Goal: Task Accomplishment & Management: Complete application form

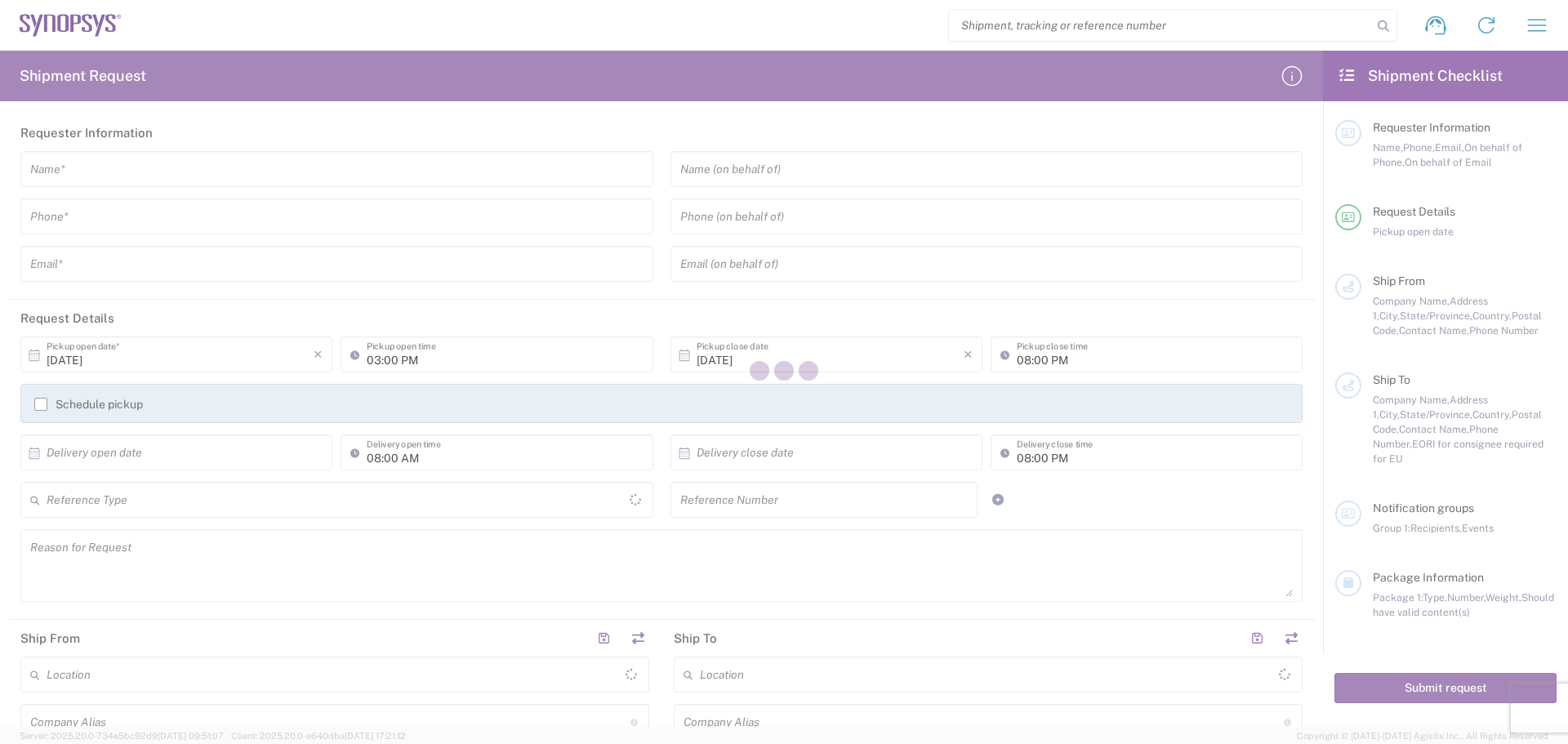
click at [73, 172] on div at bounding box center [784, 372] width 1568 height 744
type input "[GEOGRAPHIC_DATA]"
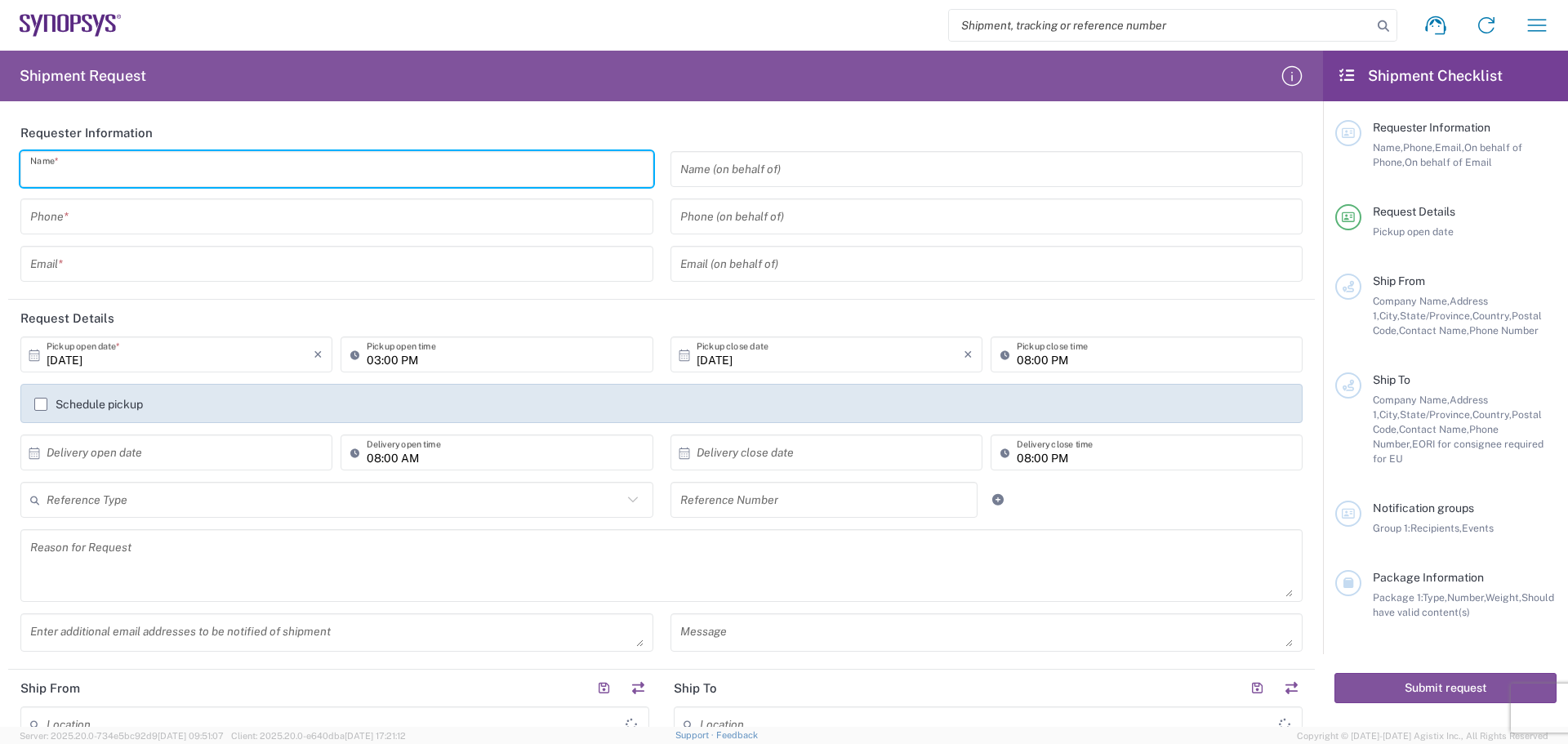
click at [74, 172] on input "text" at bounding box center [336, 169] width 614 height 28
type input "[PERSON_NAME]"
type input "4088061431"
type input "[PERSON_NAME][EMAIL_ADDRESS][PERSON_NAME][DOMAIN_NAME]"
type input "Betatron Inc."
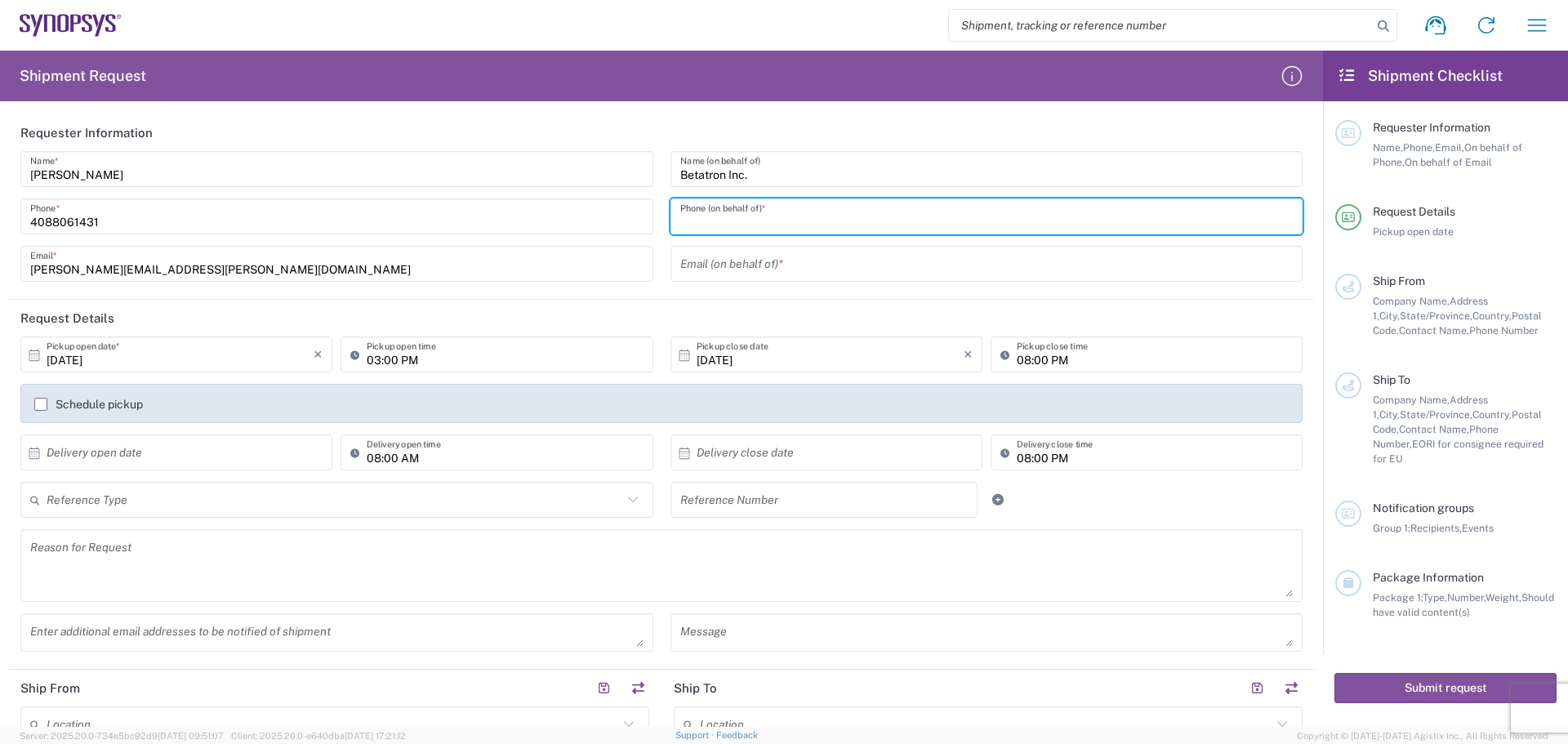
click at [702, 215] on input "tel" at bounding box center [986, 216] width 614 height 28
type input "4088061431"
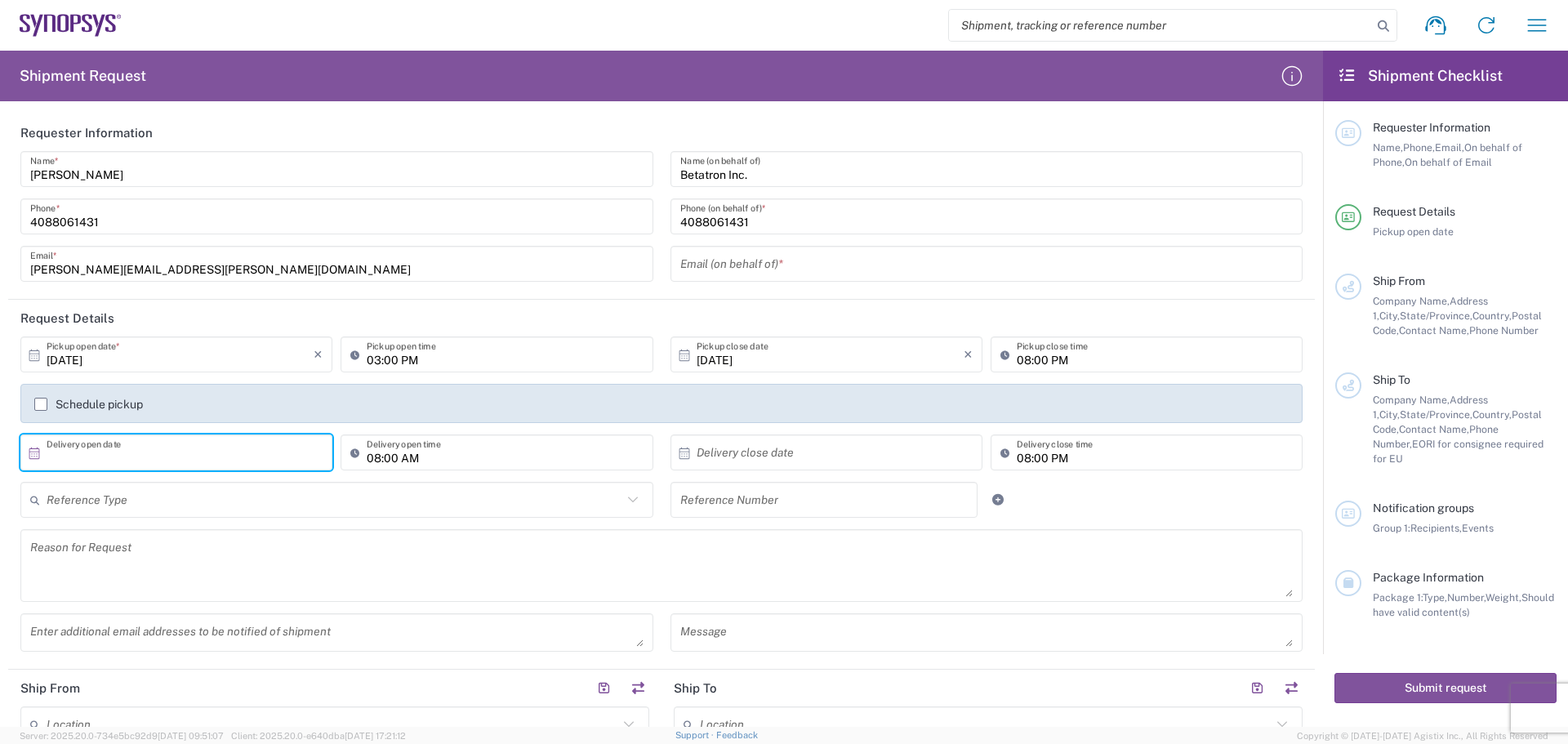
click at [68, 456] on input "text" at bounding box center [180, 452] width 267 height 28
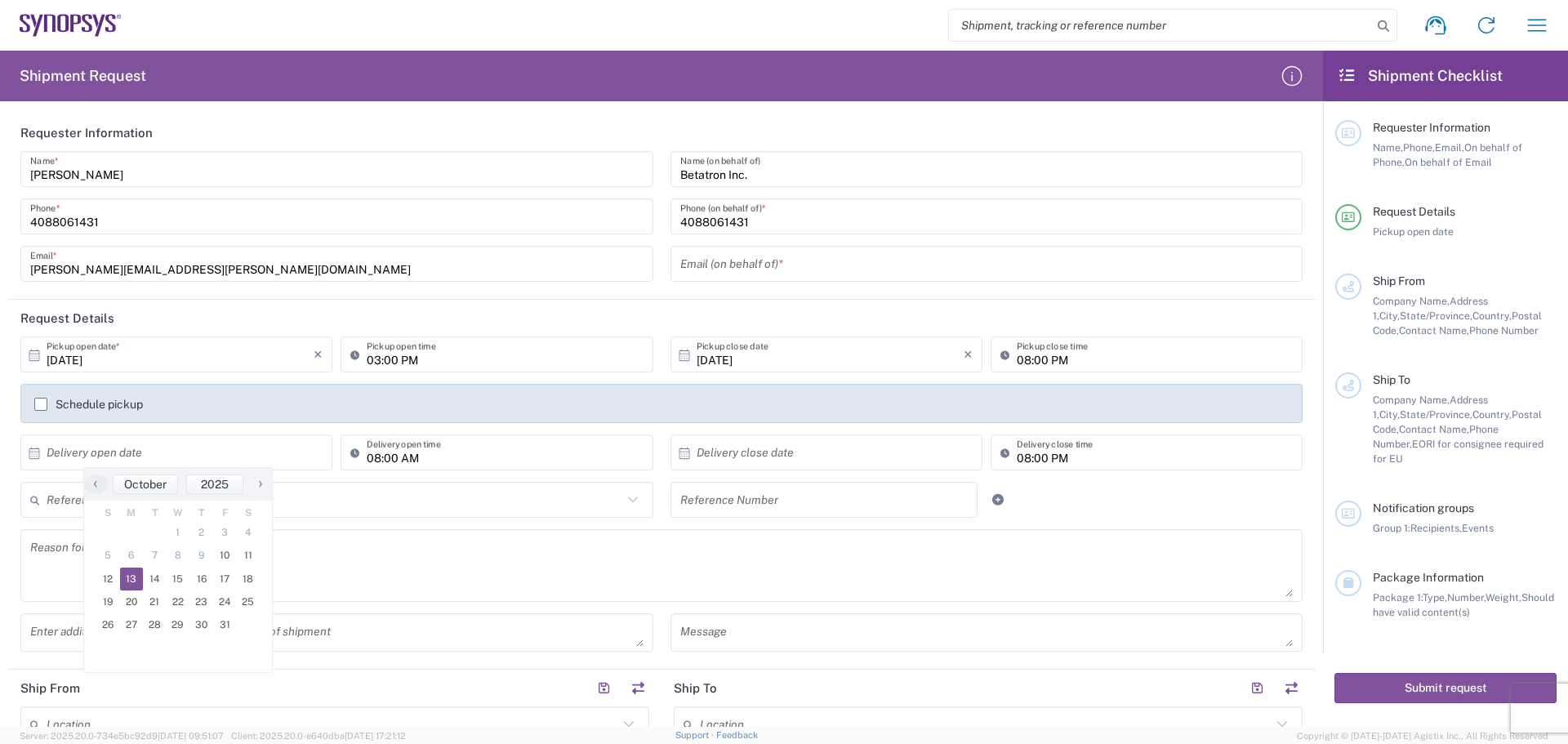
click at [137, 579] on span "13" at bounding box center [132, 578] width 24 height 23
type input "[DATE]"
click at [696, 453] on input "text" at bounding box center [830, 452] width 267 height 28
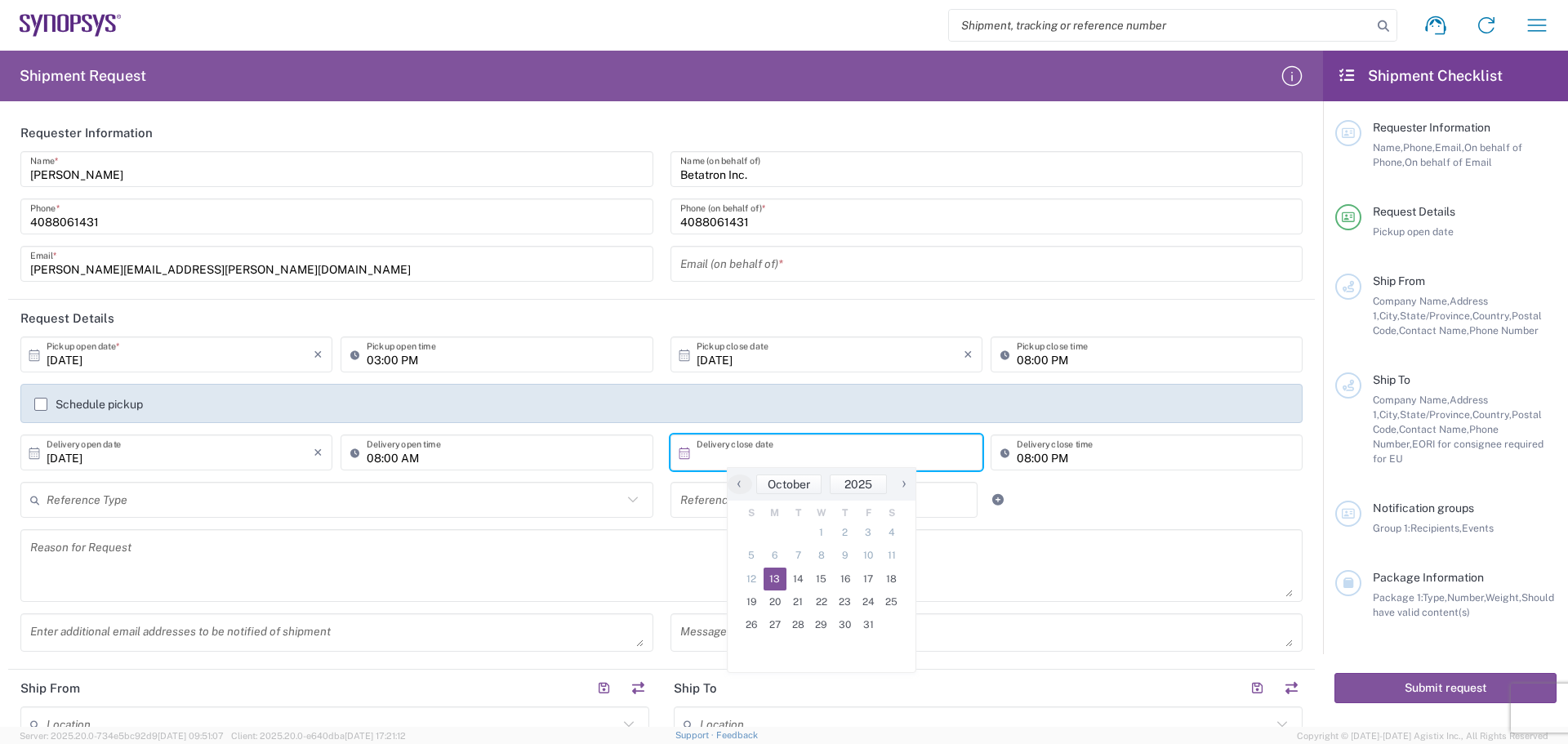
click at [774, 578] on span "13" at bounding box center [775, 578] width 24 height 23
type input "[DATE]"
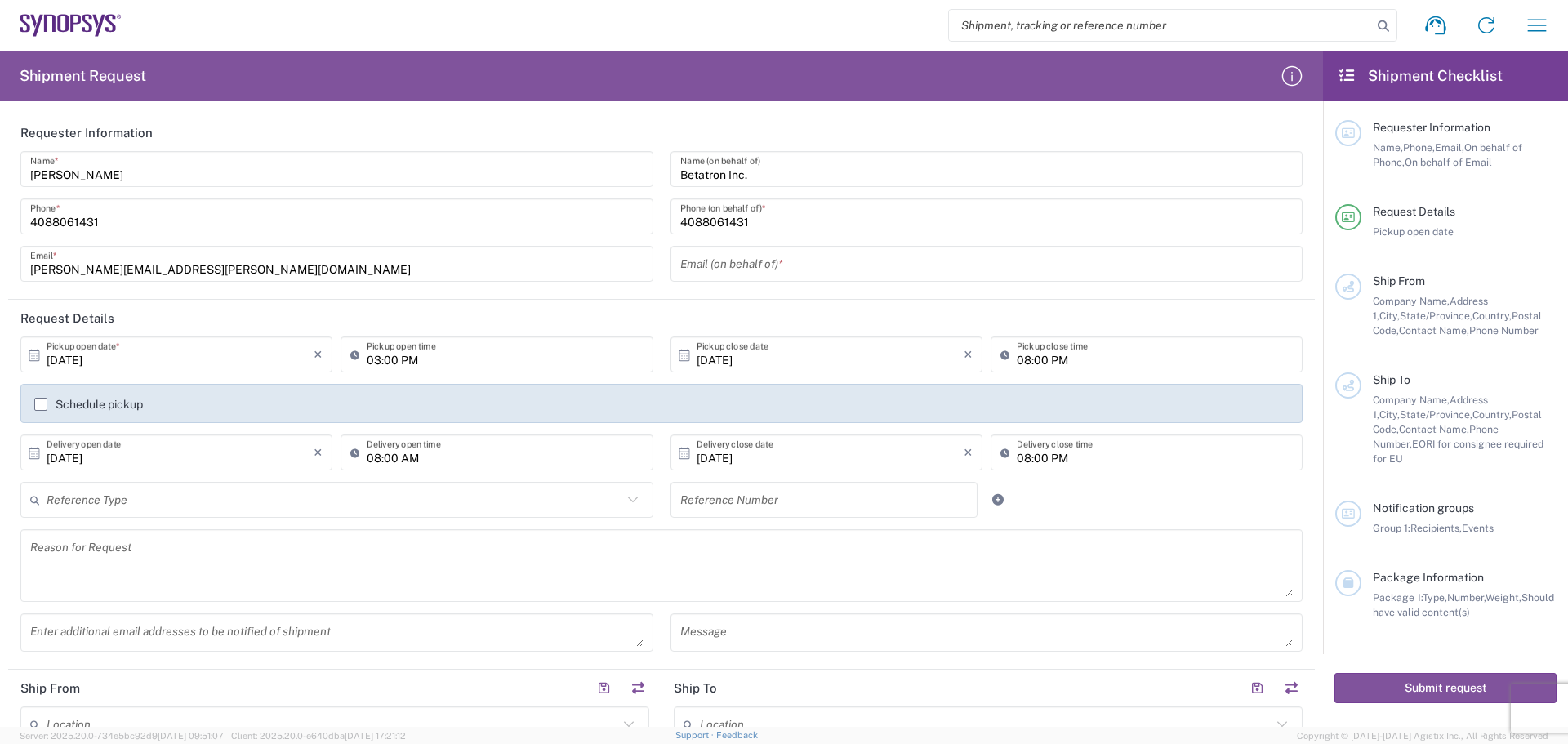
click at [63, 502] on input "text" at bounding box center [334, 499] width 575 height 28
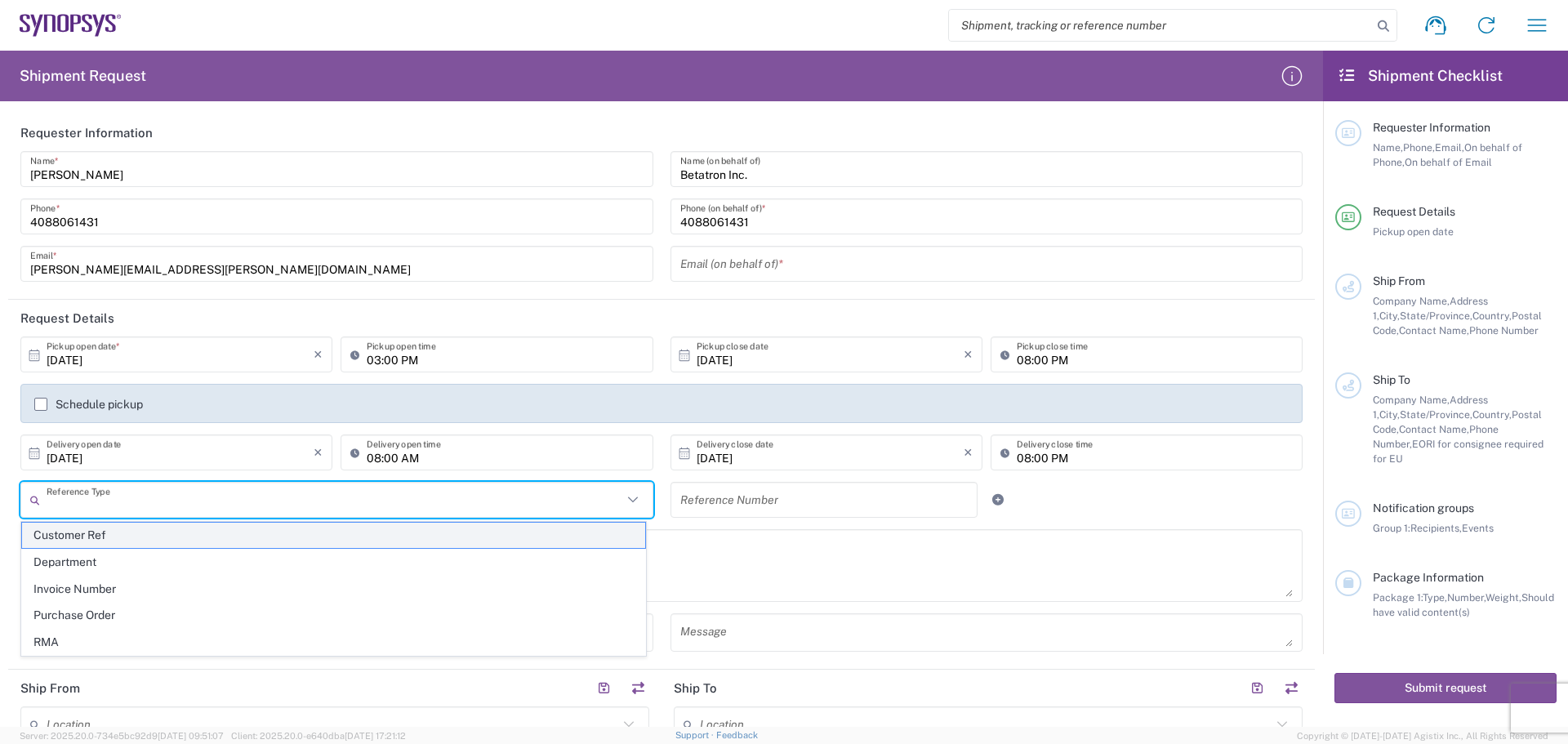
click at [267, 541] on span "Customer Ref" at bounding box center [333, 536] width 623 height 25
type input "Customer Ref"
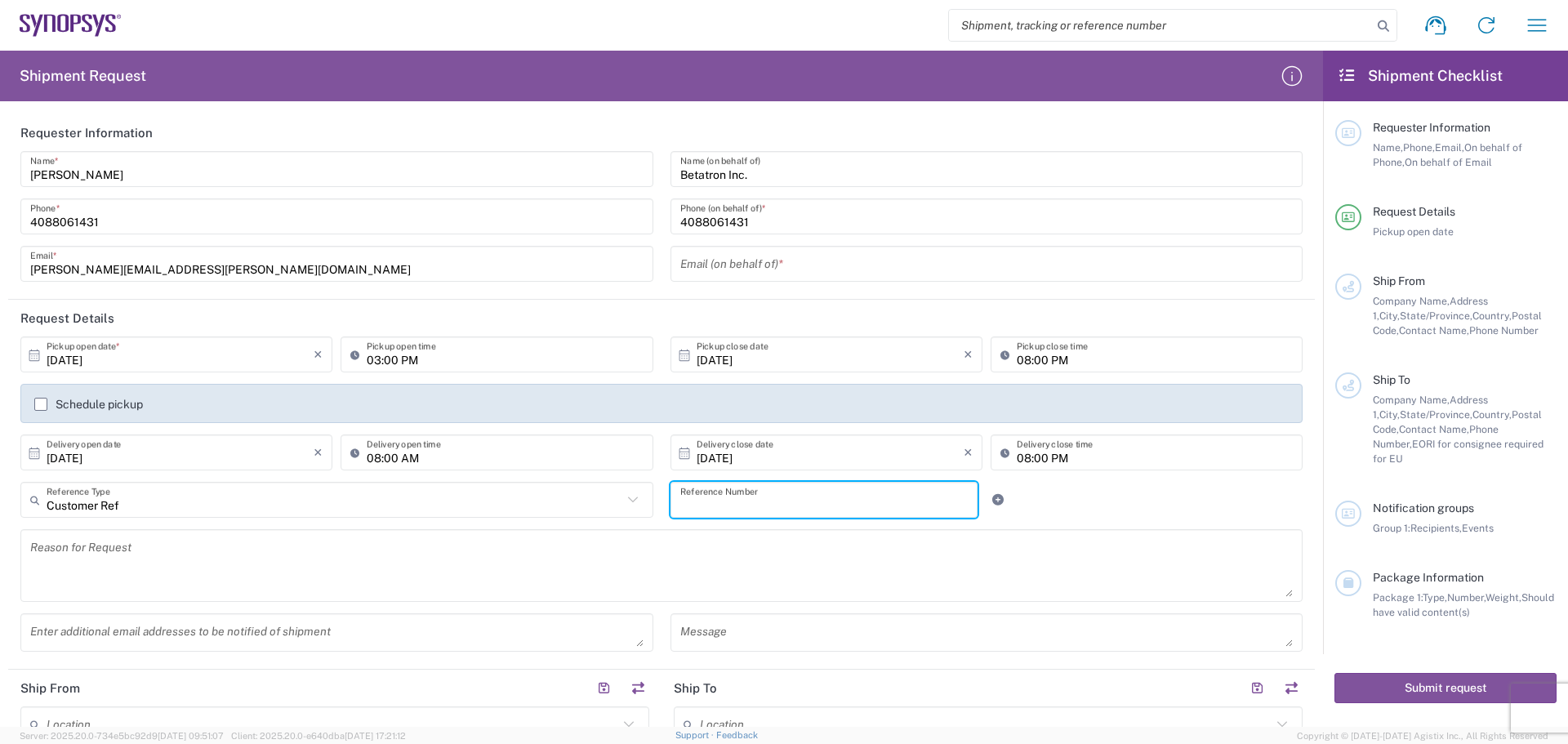
click at [694, 502] on input "text" at bounding box center [824, 499] width 288 height 28
type input "E128MP revB"
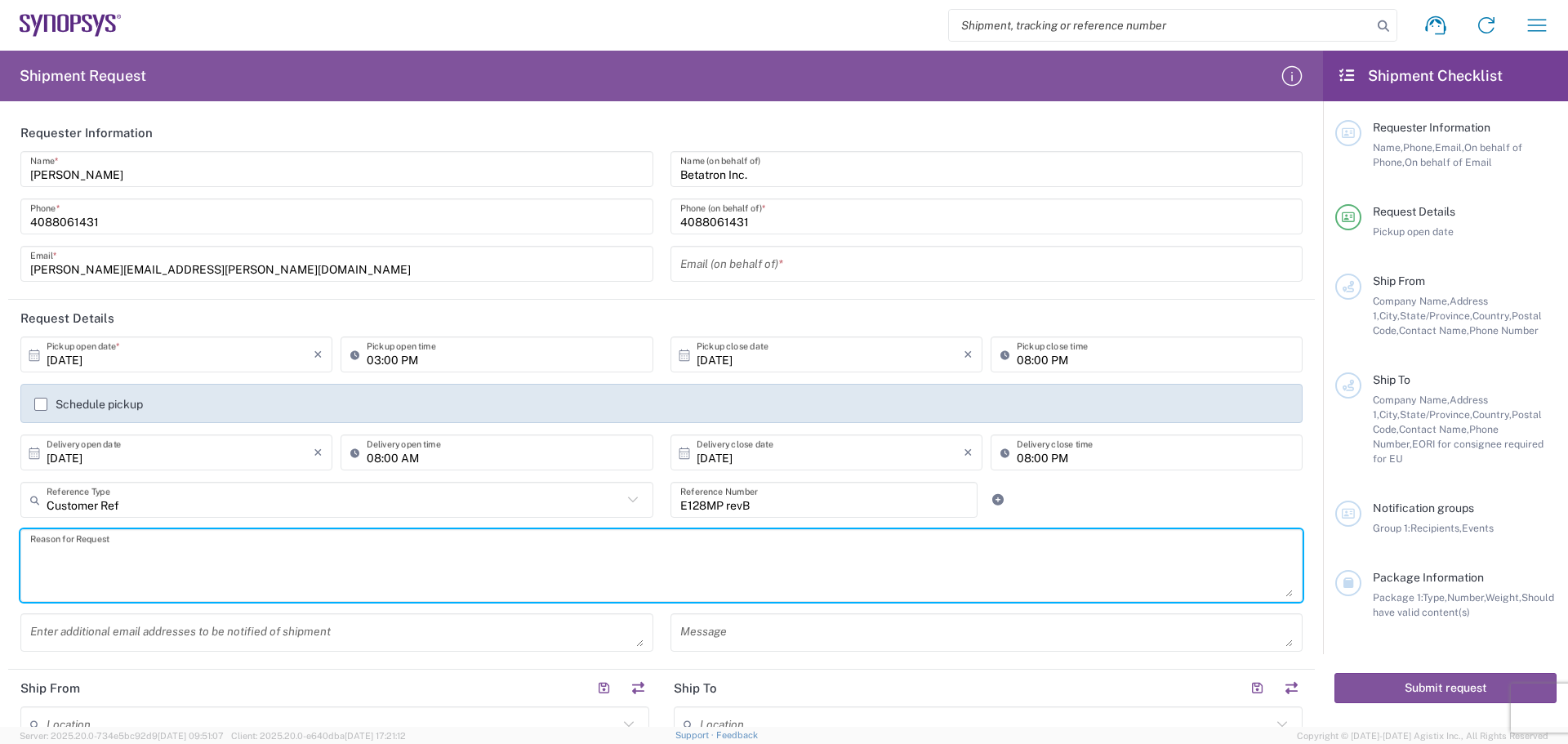
click at [56, 550] on textarea at bounding box center [661, 565] width 1263 height 63
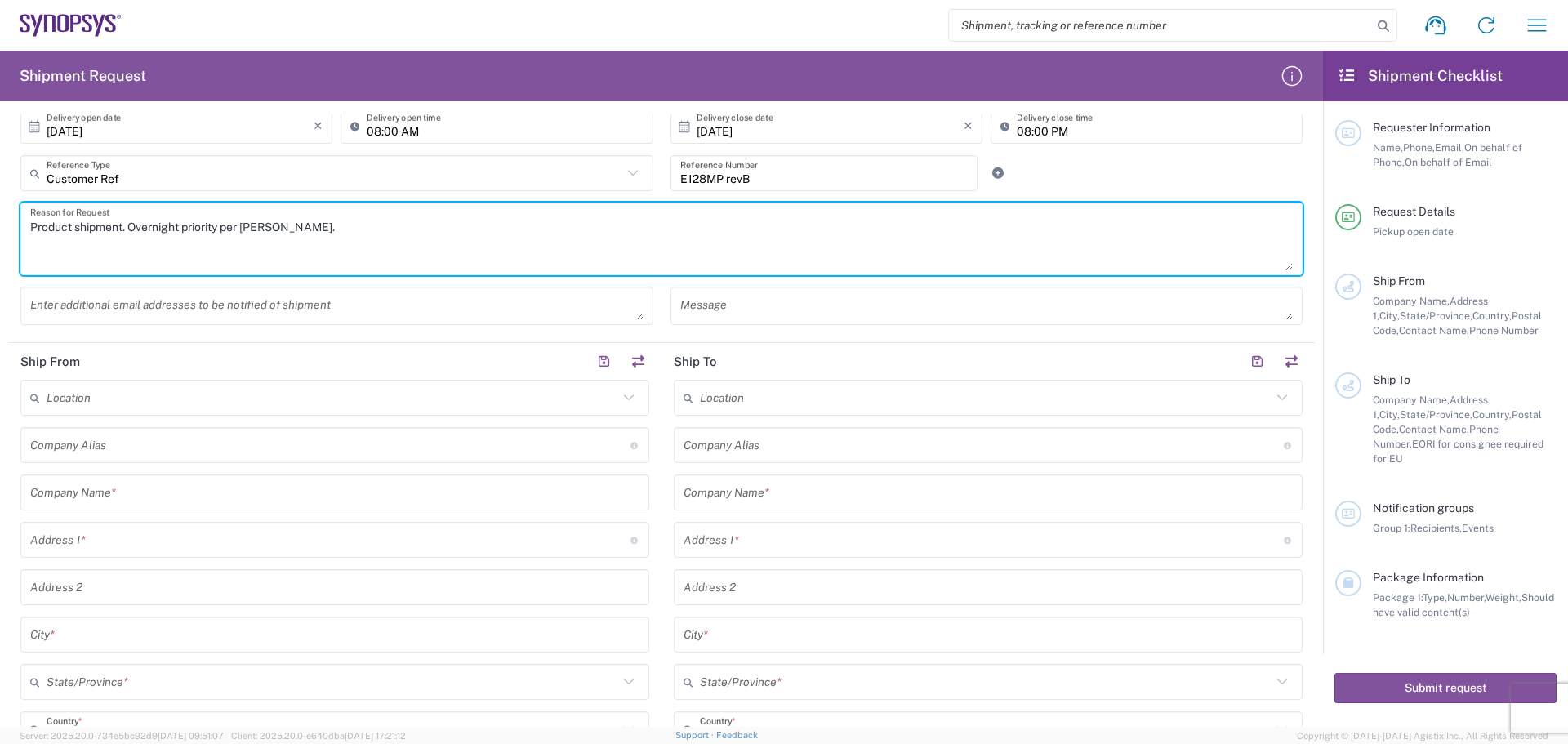
type textarea "Product shipment. Overnight priority per [PERSON_NAME]."
click at [76, 443] on input "text" at bounding box center [330, 445] width 600 height 28
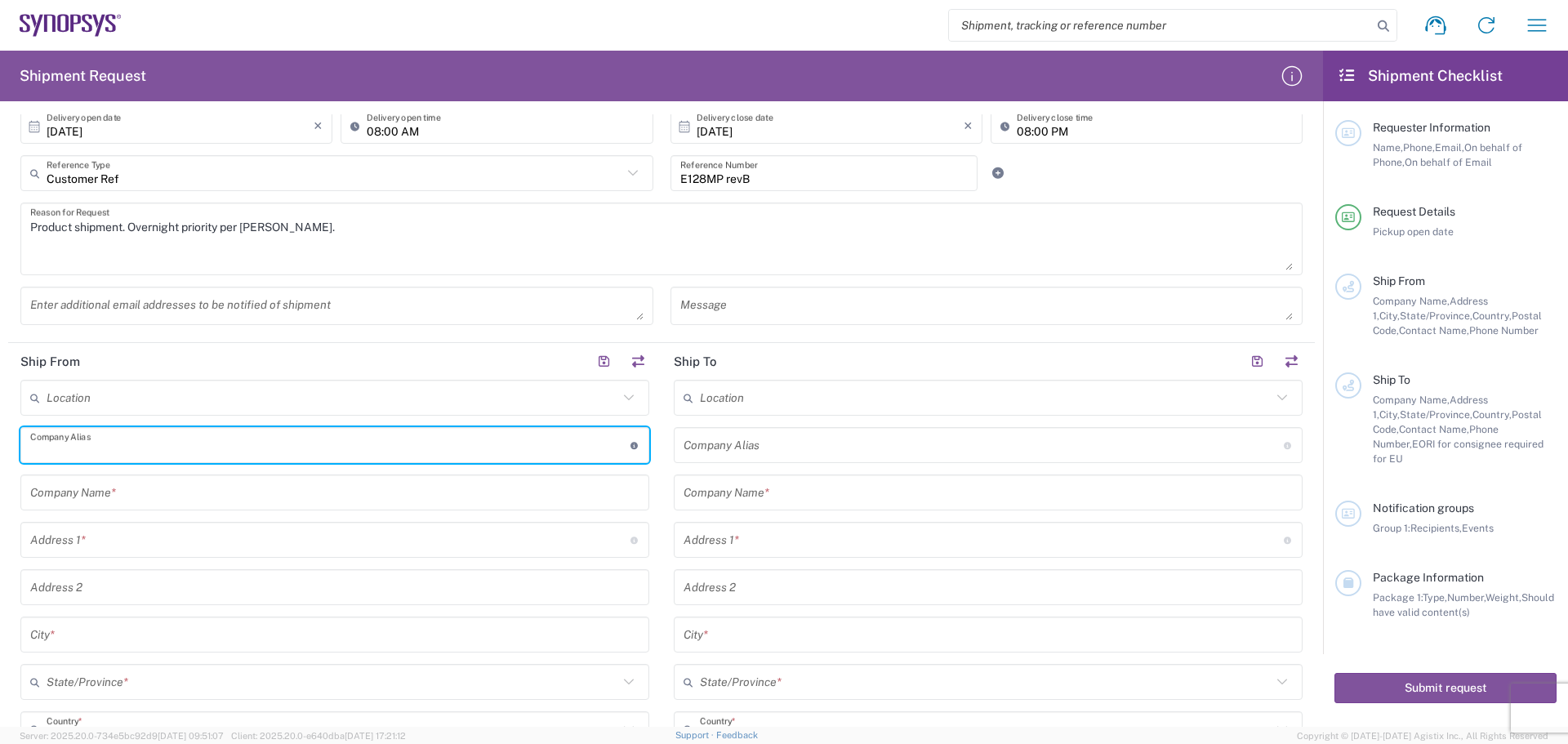
type input "Betatron Inc."
type input "[PERSON_NAME][EMAIL_ADDRESS][PERSON_NAME][DOMAIN_NAME]"
type input "Betatron Inc."
type input "[STREET_ADDRESS]"
type input "[GEOGRAPHIC_DATA][PERSON_NAME]"
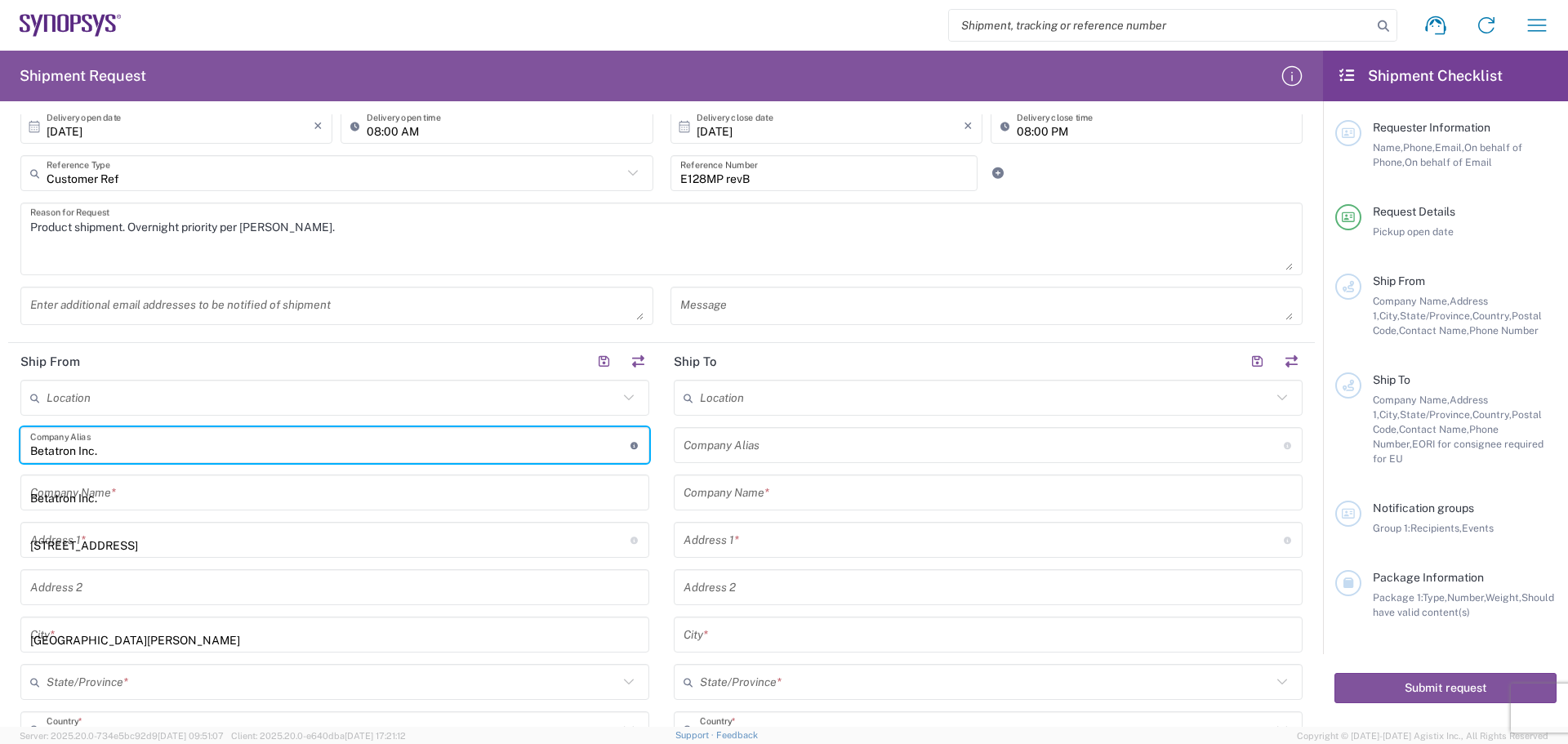
type input "[US_STATE]"
type input "[GEOGRAPHIC_DATA]"
type input "95131"
type input "[PERSON_NAME]"
type input "4088061431"
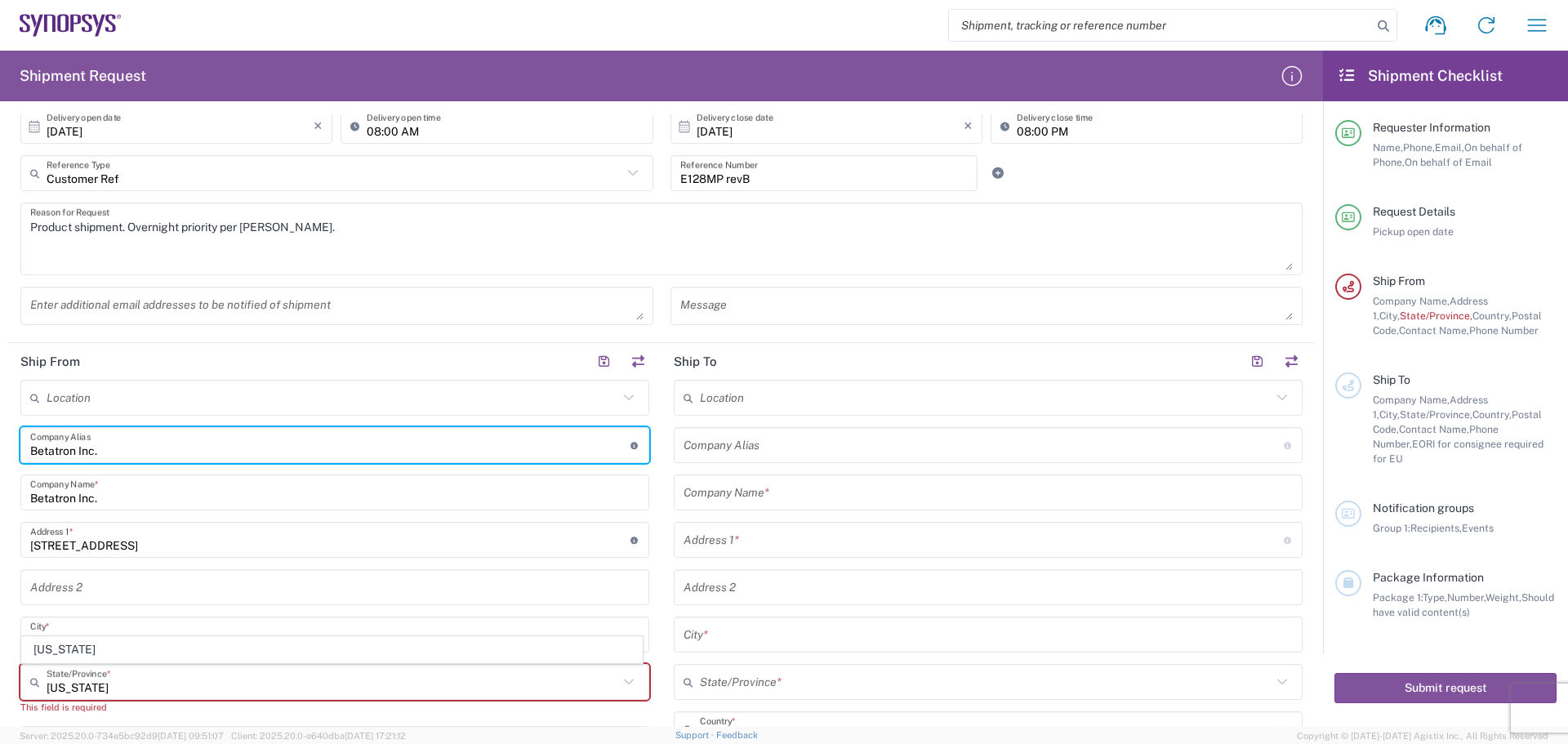
click at [204, 689] on input "[US_STATE]" at bounding box center [332, 682] width 572 height 28
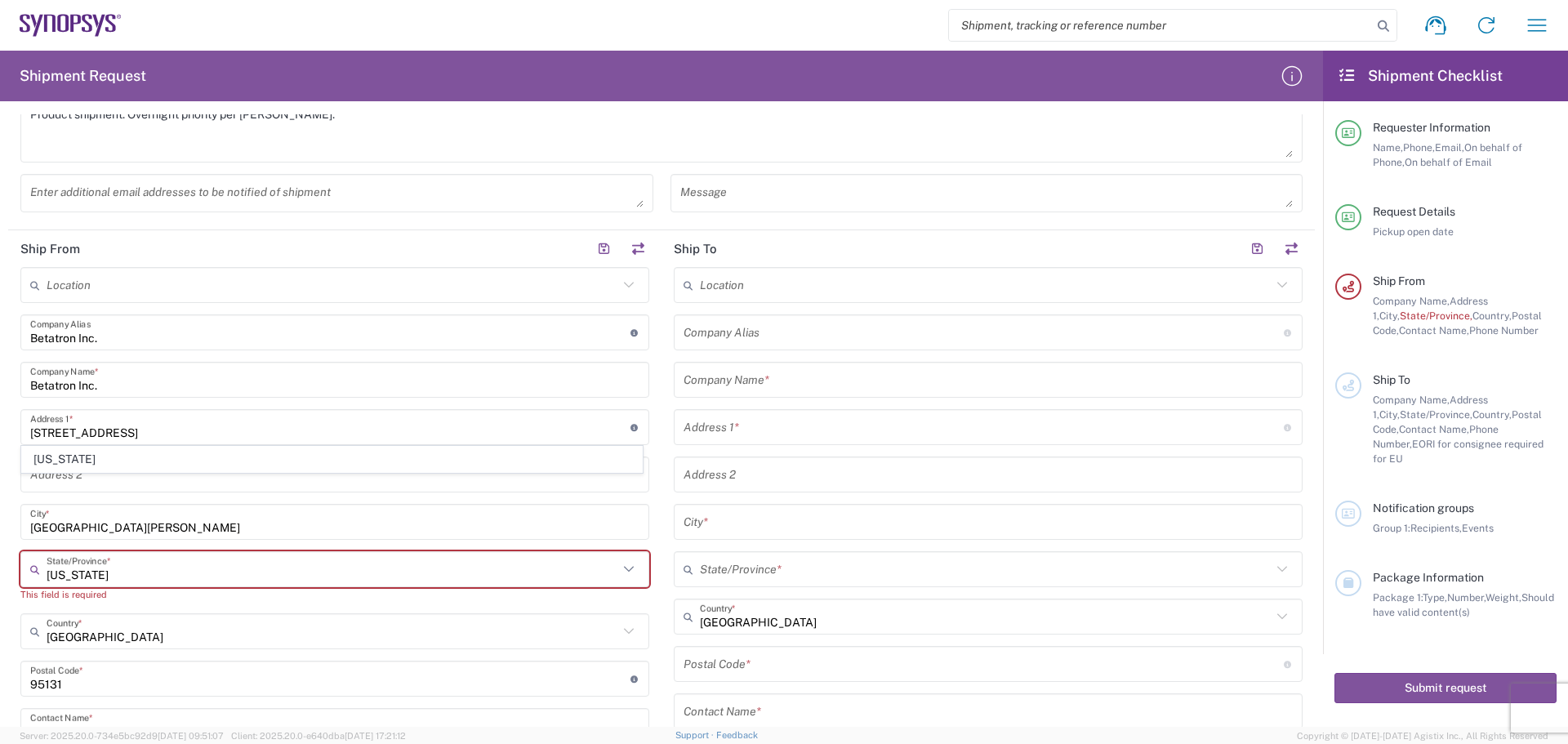
scroll to position [654, 0]
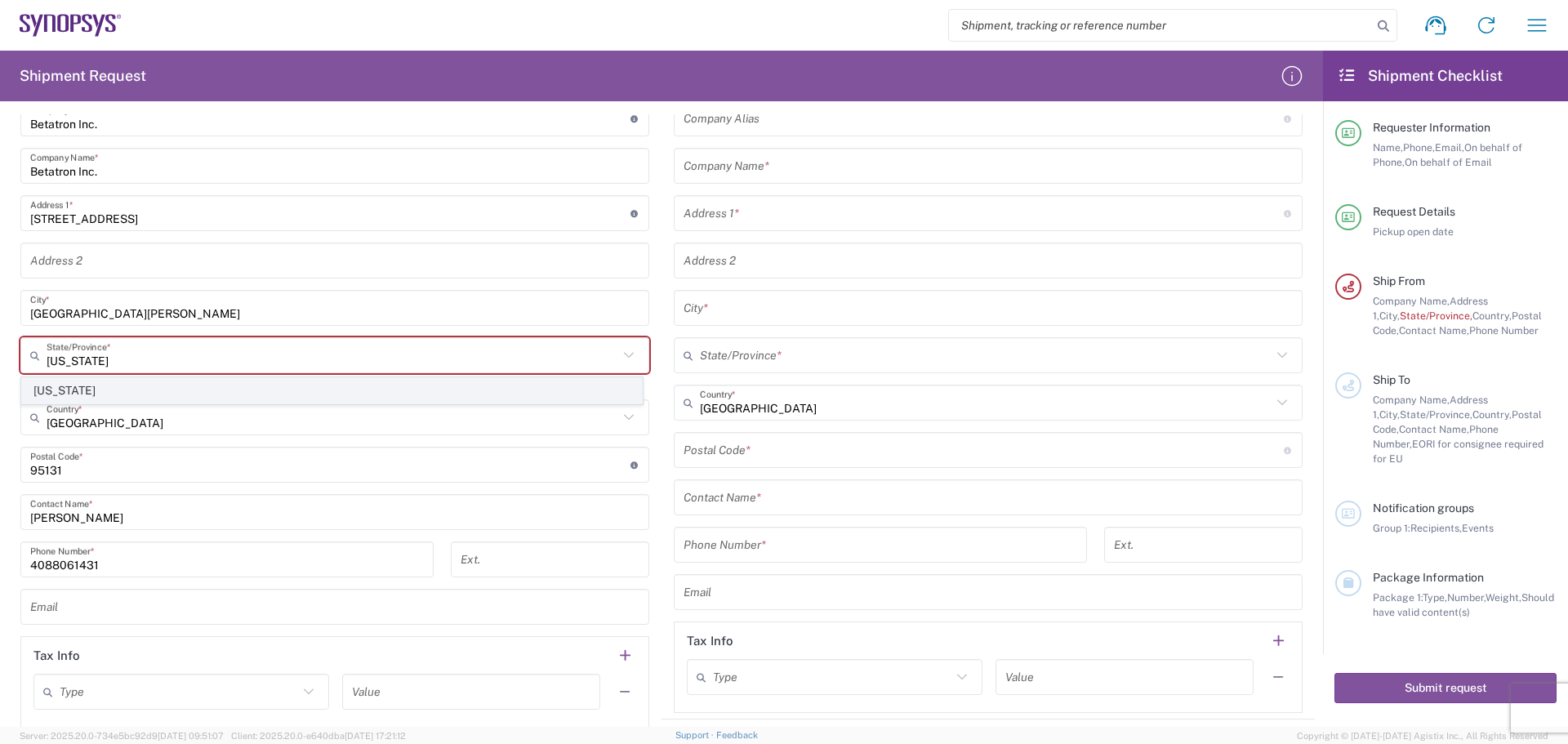
click at [174, 389] on span "[US_STATE]" at bounding box center [332, 391] width 620 height 25
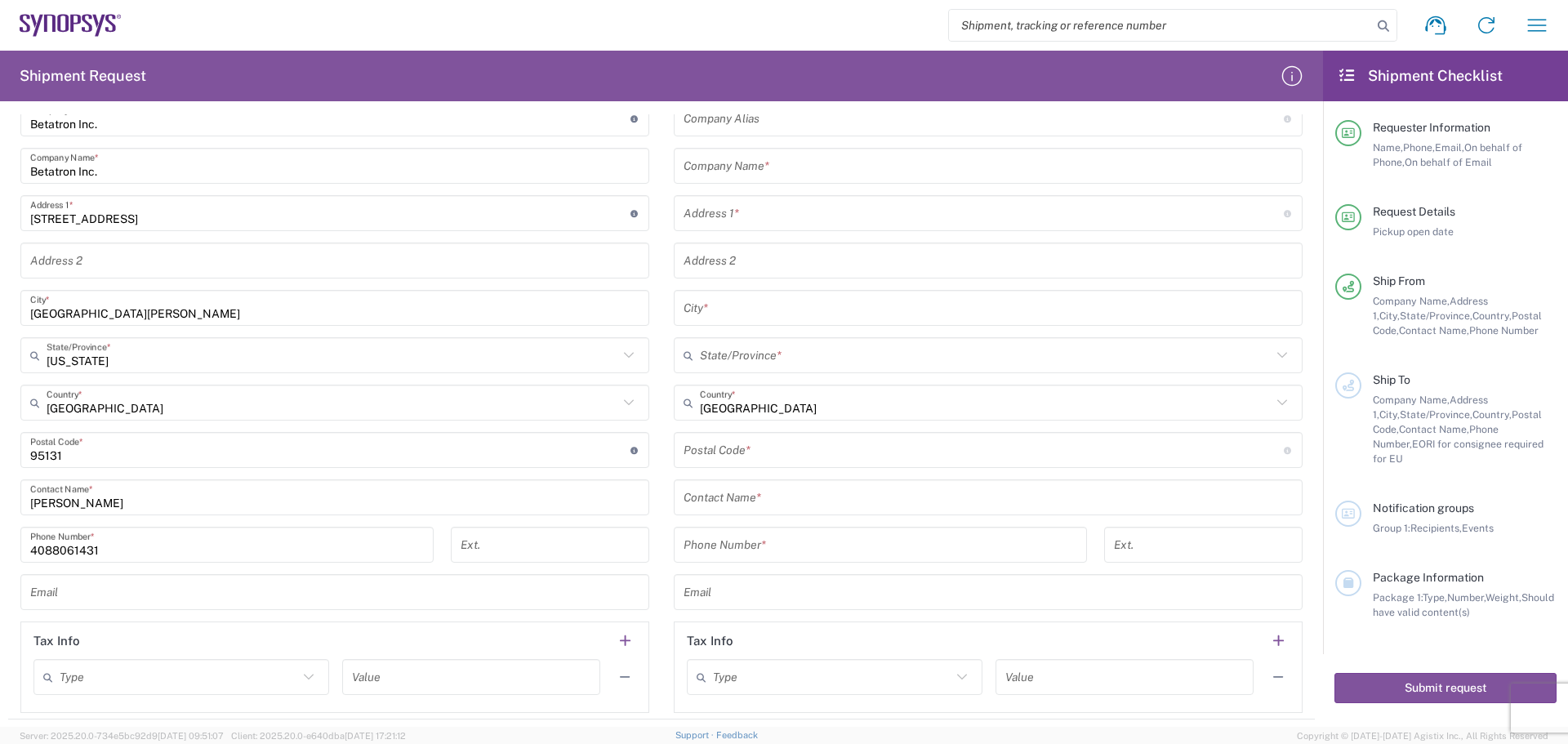
click at [45, 597] on input "text" at bounding box center [335, 592] width 609 height 28
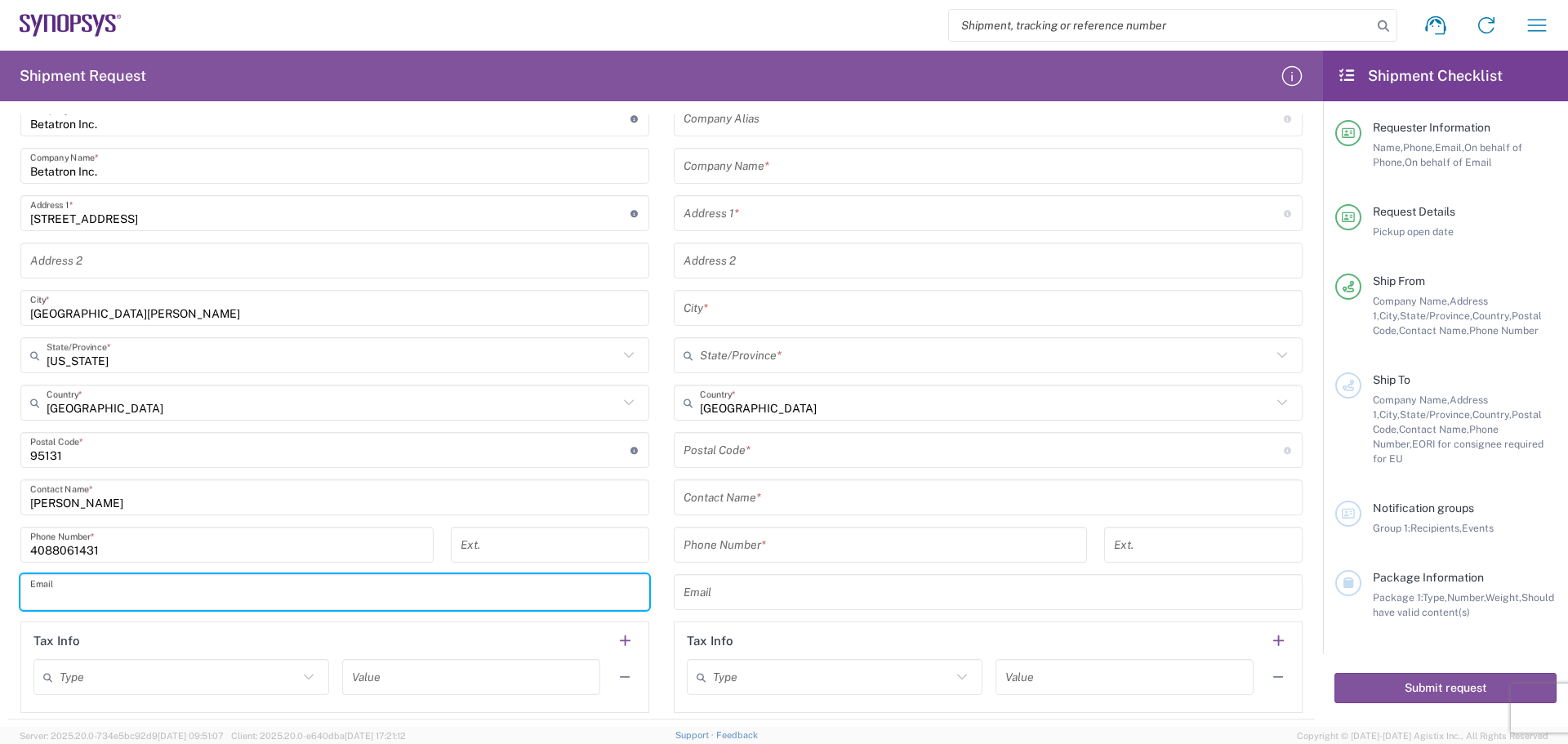
type input "[PERSON_NAME][EMAIL_ADDRESS][PERSON_NAME][DOMAIN_NAME]"
type input "Betatron Inc."
type input "[STREET_ADDRESS]"
type input "[GEOGRAPHIC_DATA][PERSON_NAME]"
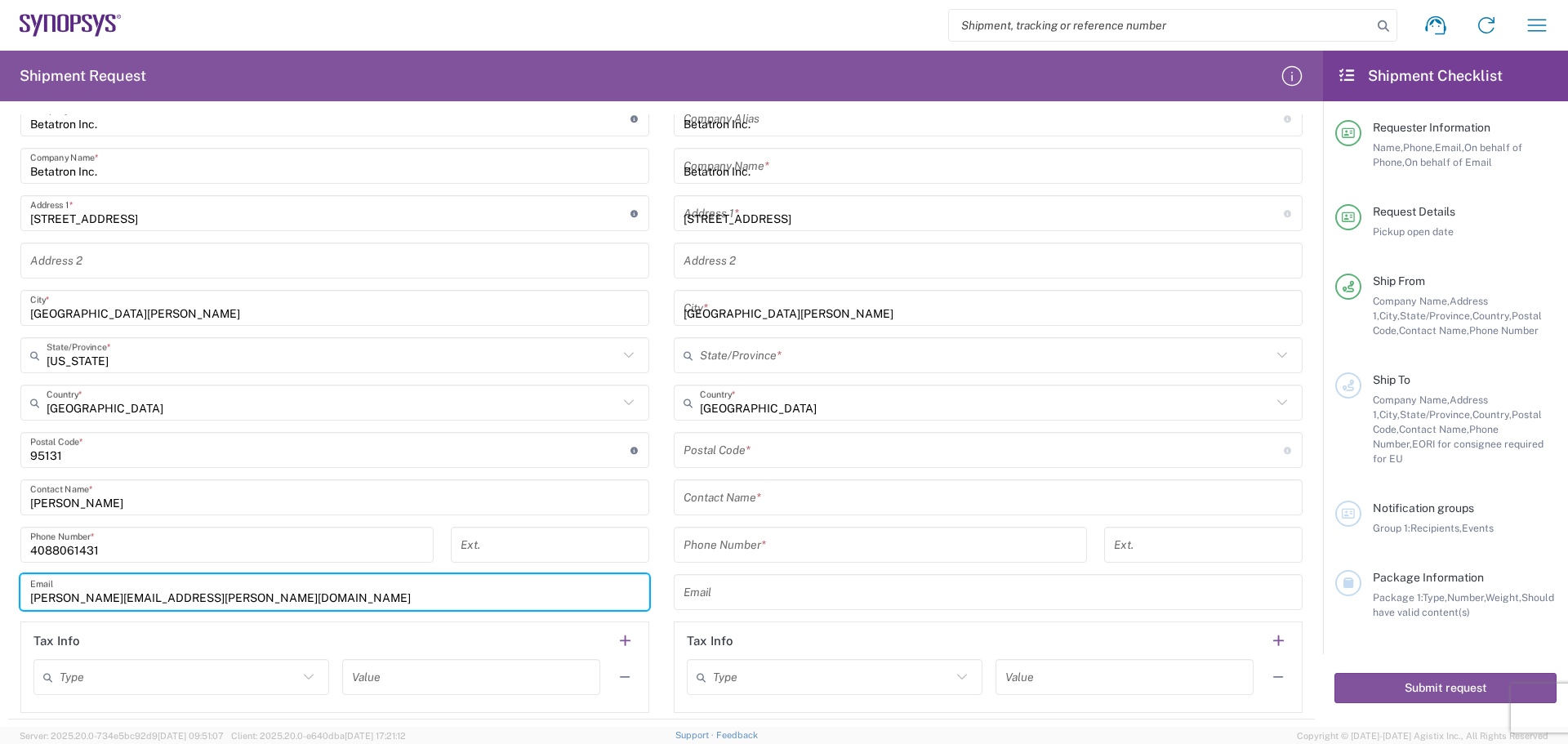
type input "[US_STATE]"
type input "[GEOGRAPHIC_DATA]"
type input "95131"
type input "[PERSON_NAME]"
type input "4088061431"
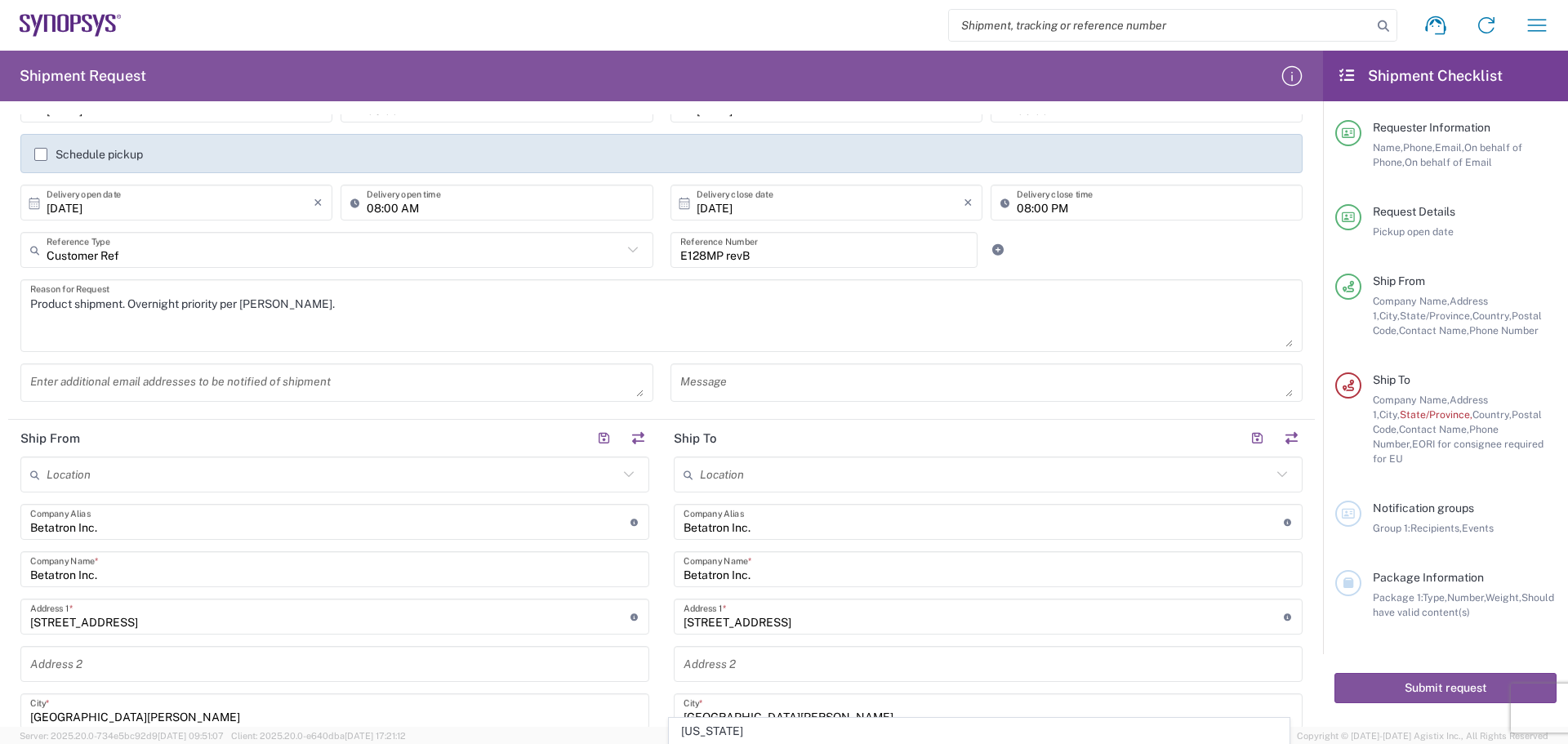
scroll to position [245, 0]
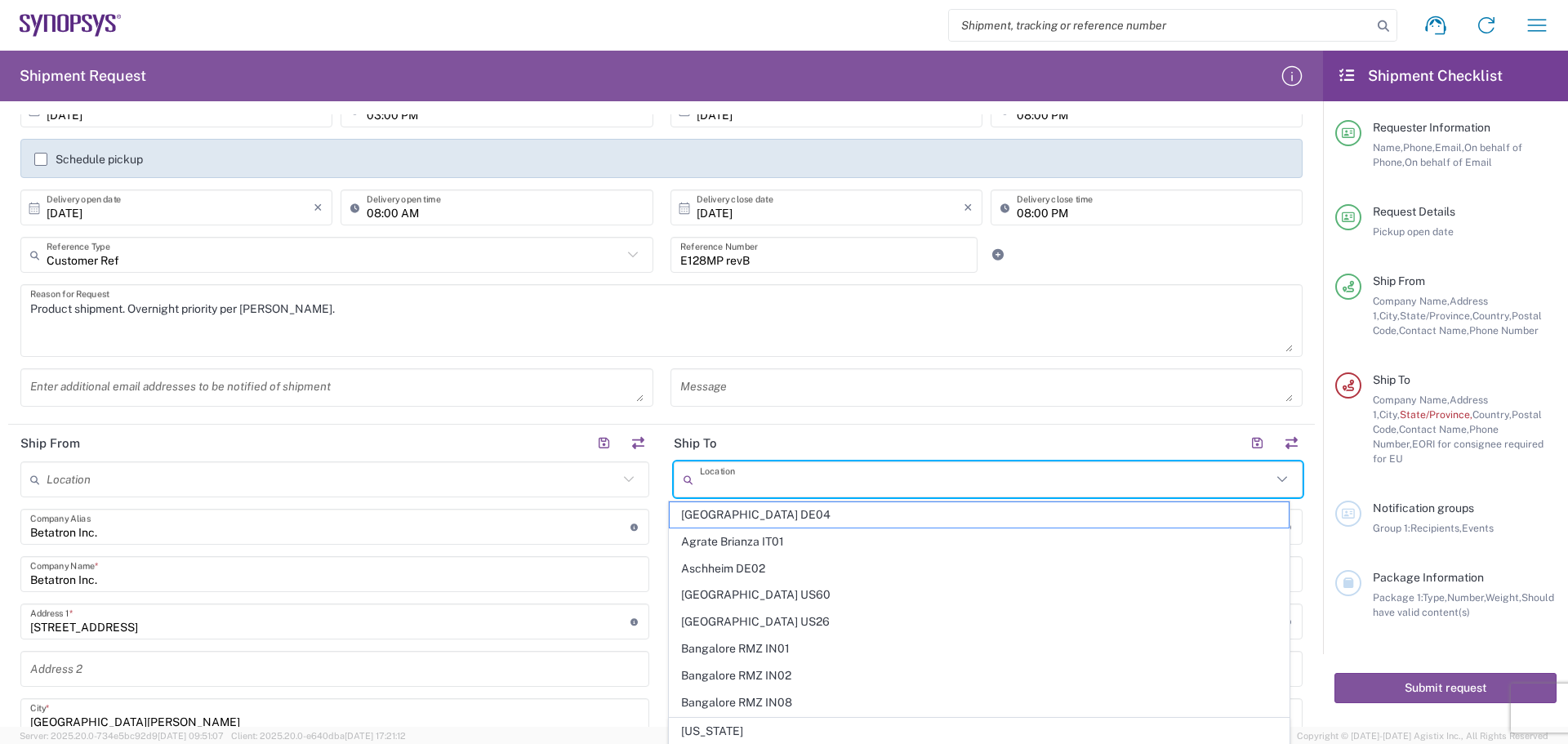
click at [717, 483] on input "text" at bounding box center [985, 479] width 572 height 28
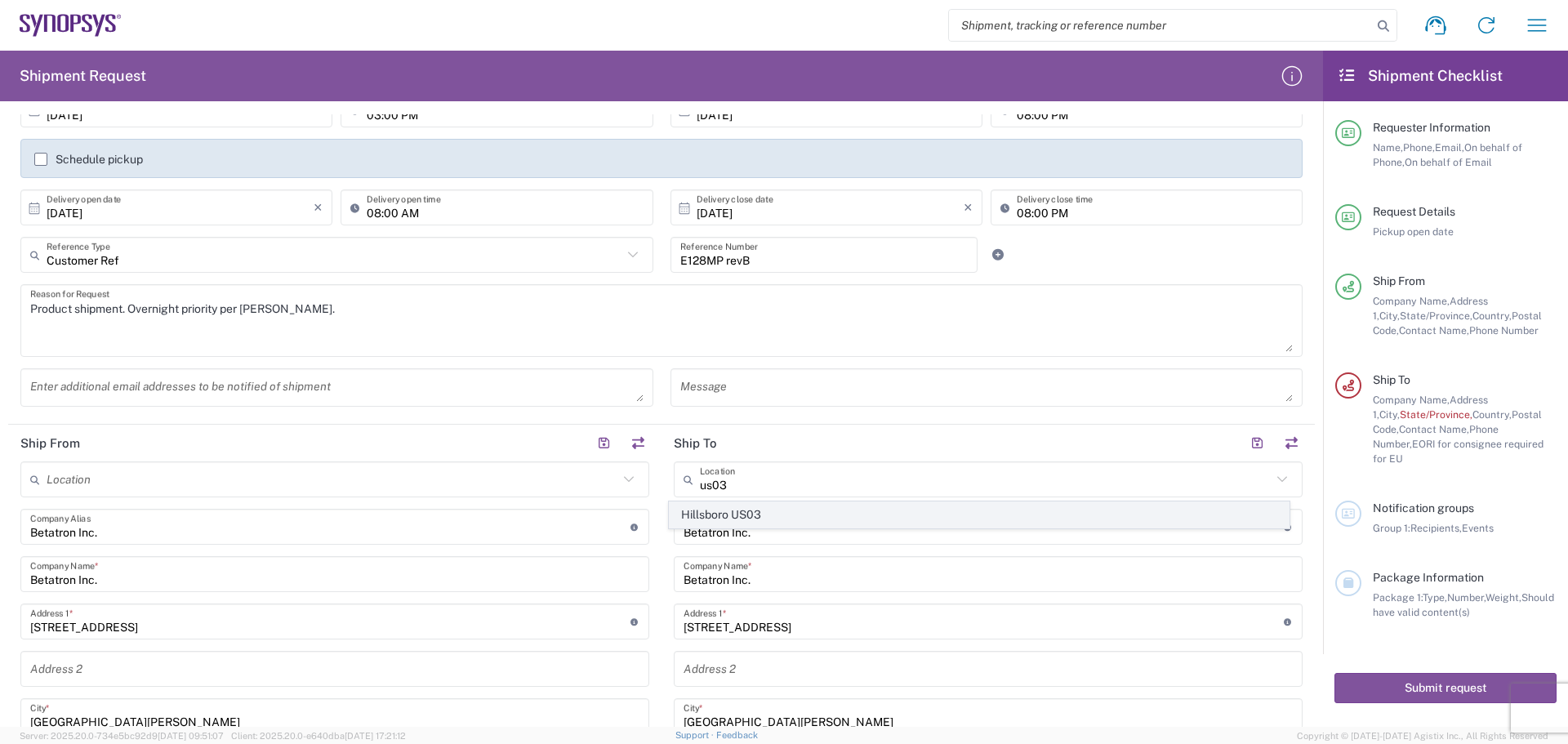
click at [775, 512] on span "Hillsboro US03" at bounding box center [980, 515] width 620 height 25
type input "Hillsboro US03"
type input "Synopsys Inc"
type input "[STREET_ADDRESS][PERSON_NAME]"
type input "Suite 400"
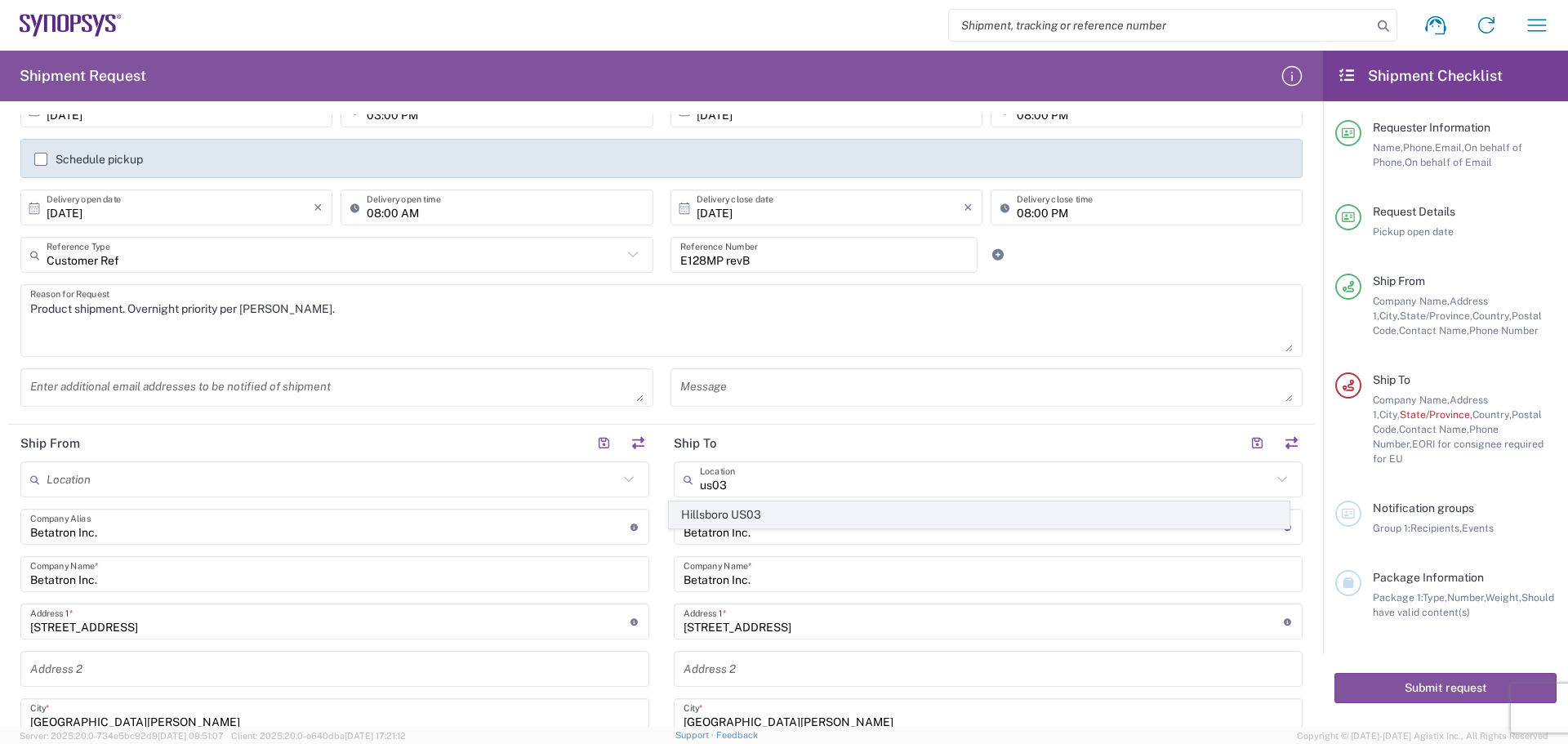
type input "Hillsboro"
type input "[US_STATE]"
type input "97124"
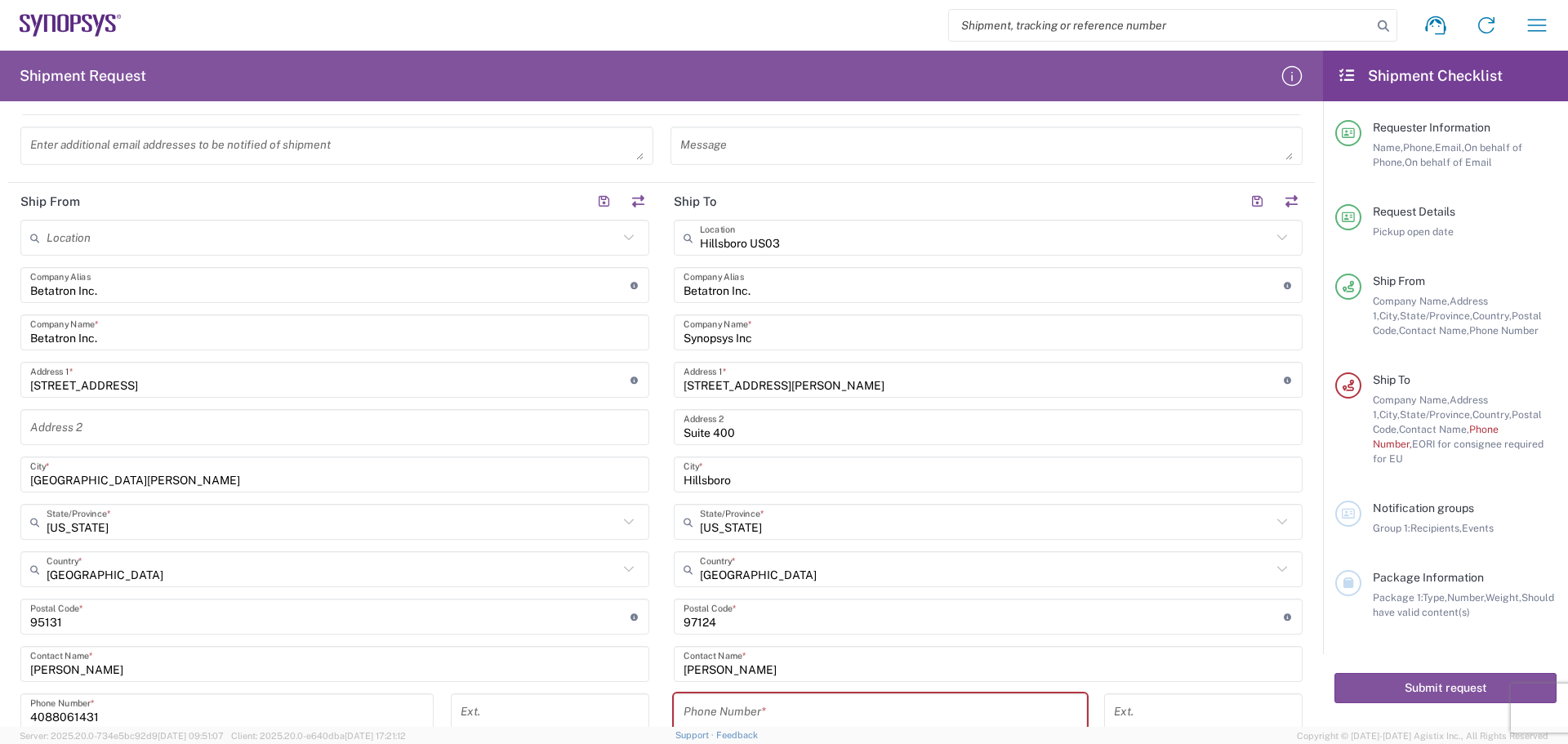
scroll to position [654, 0]
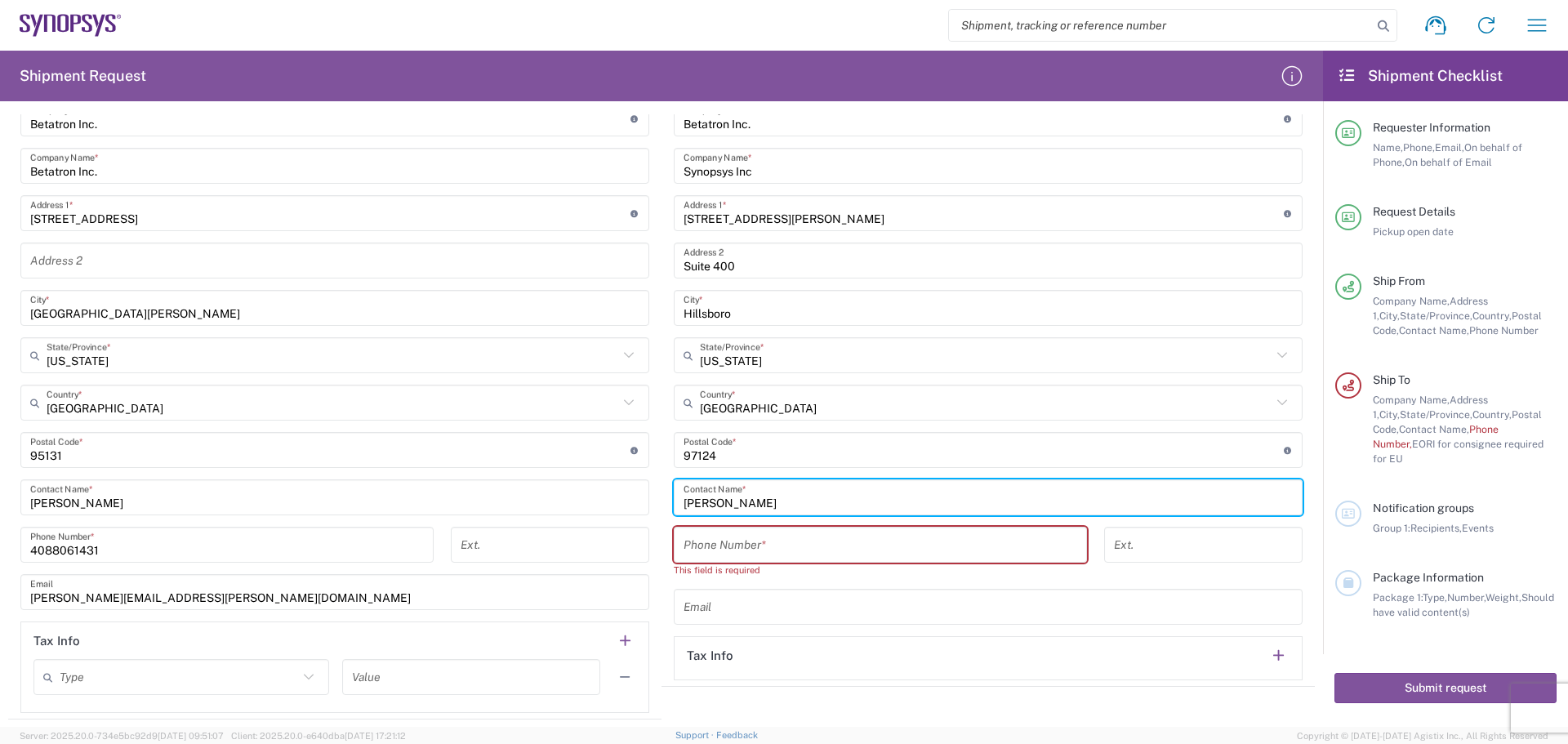
click at [684, 499] on input "[PERSON_NAME]" at bounding box center [988, 498] width 609 height 28
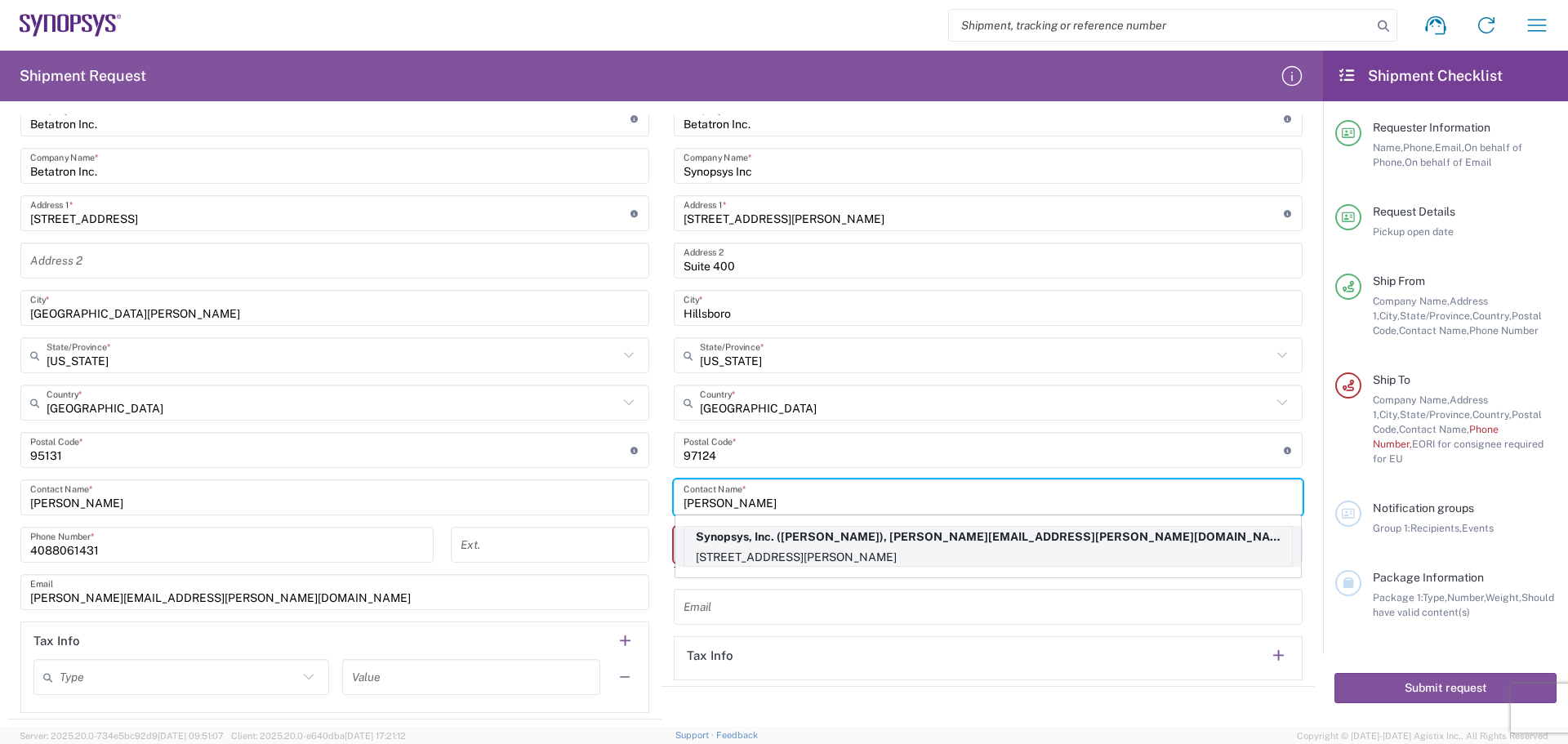
type input "[PERSON_NAME]"
click at [847, 539] on p "Synopsys, Inc. ([PERSON_NAME]), [PERSON_NAME][EMAIL_ADDRESS][PERSON_NAME][DOMAI…" at bounding box center [988, 537] width 607 height 20
type input "Synopsys Hillsboro"
type input "Synopsys, Inc."
type input "[STREET_ADDRESS][PERSON_NAME]"
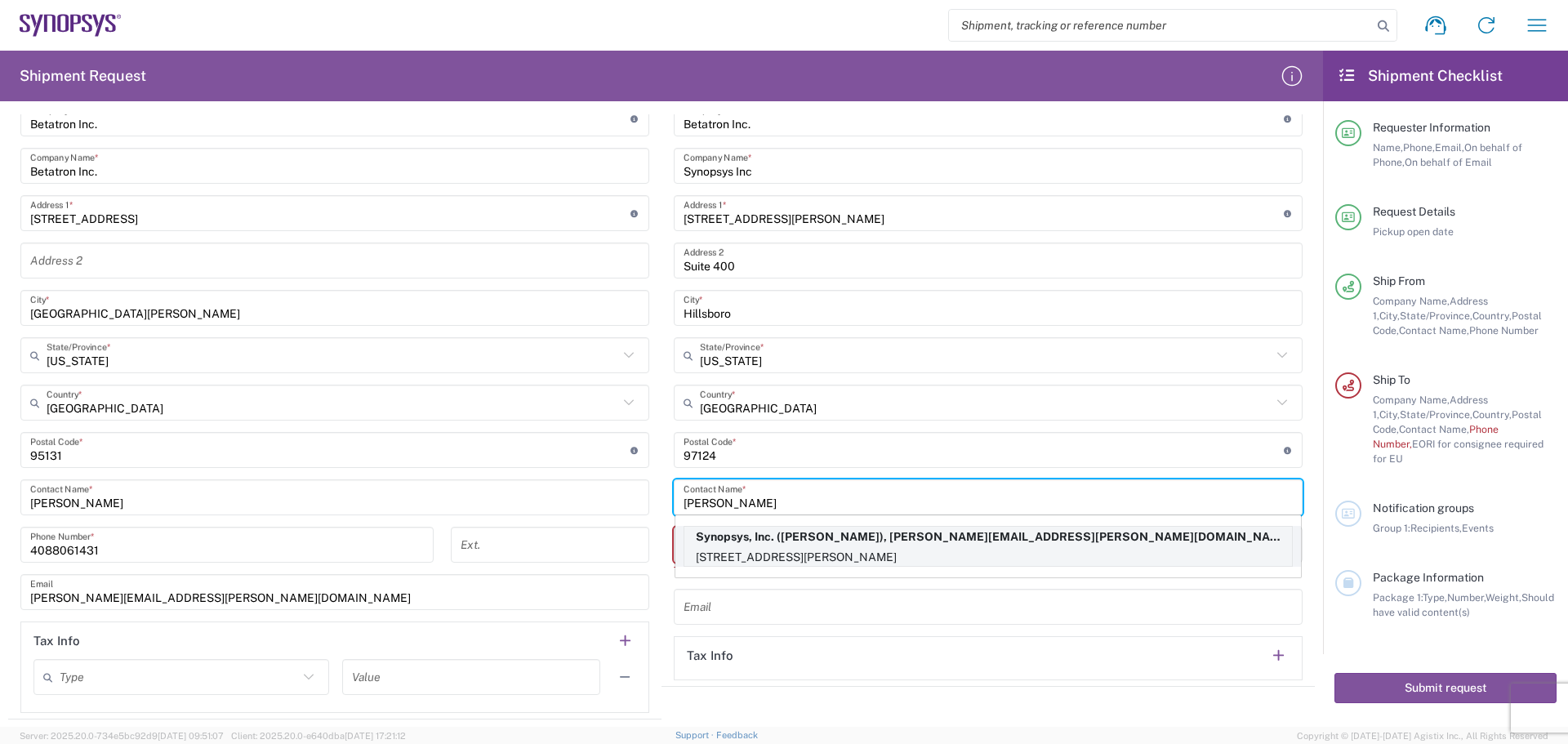
type input "[PERSON_NAME]"
type input "5038808195"
type input "[PERSON_NAME][EMAIL_ADDRESS][PERSON_NAME][DOMAIN_NAME]"
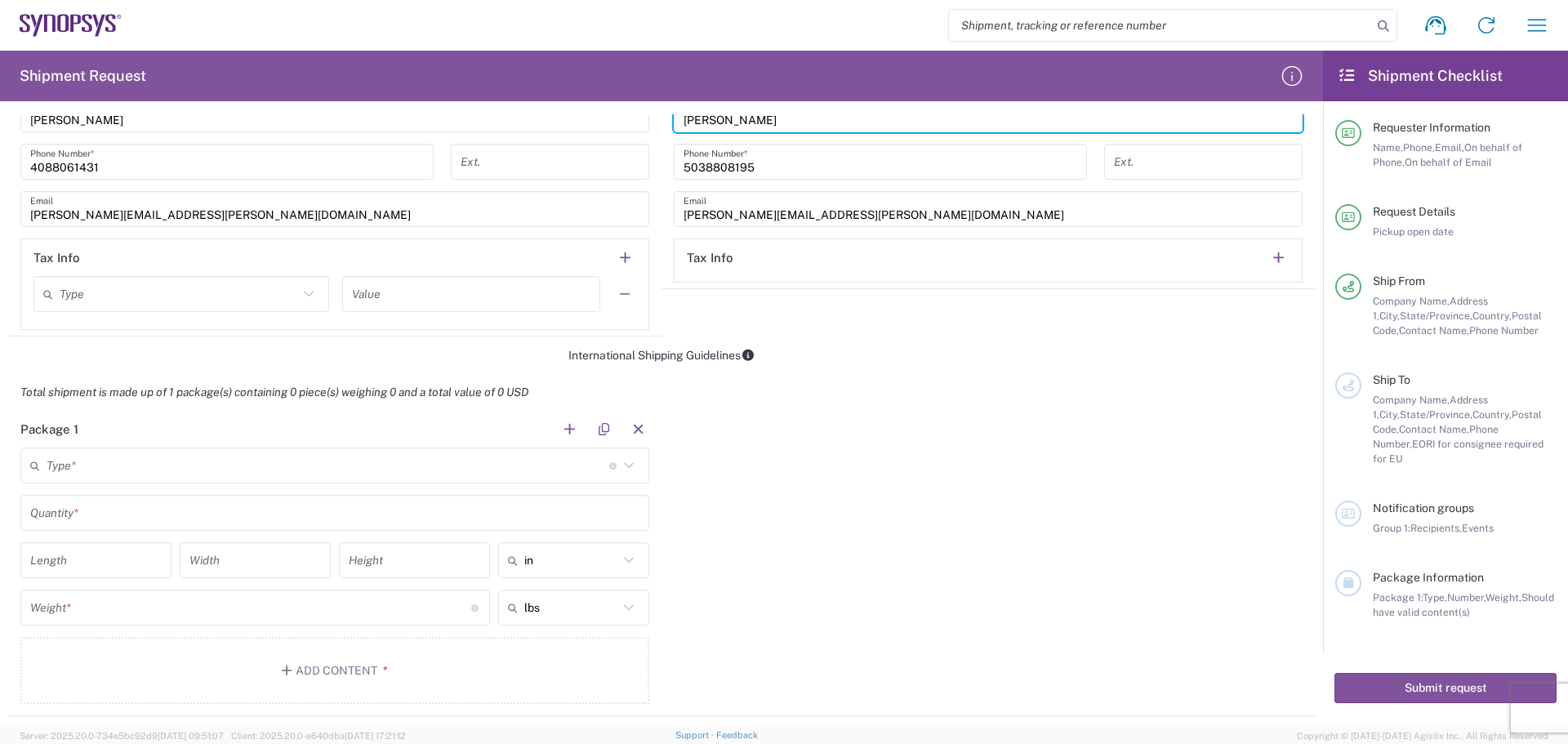
scroll to position [1062, 0]
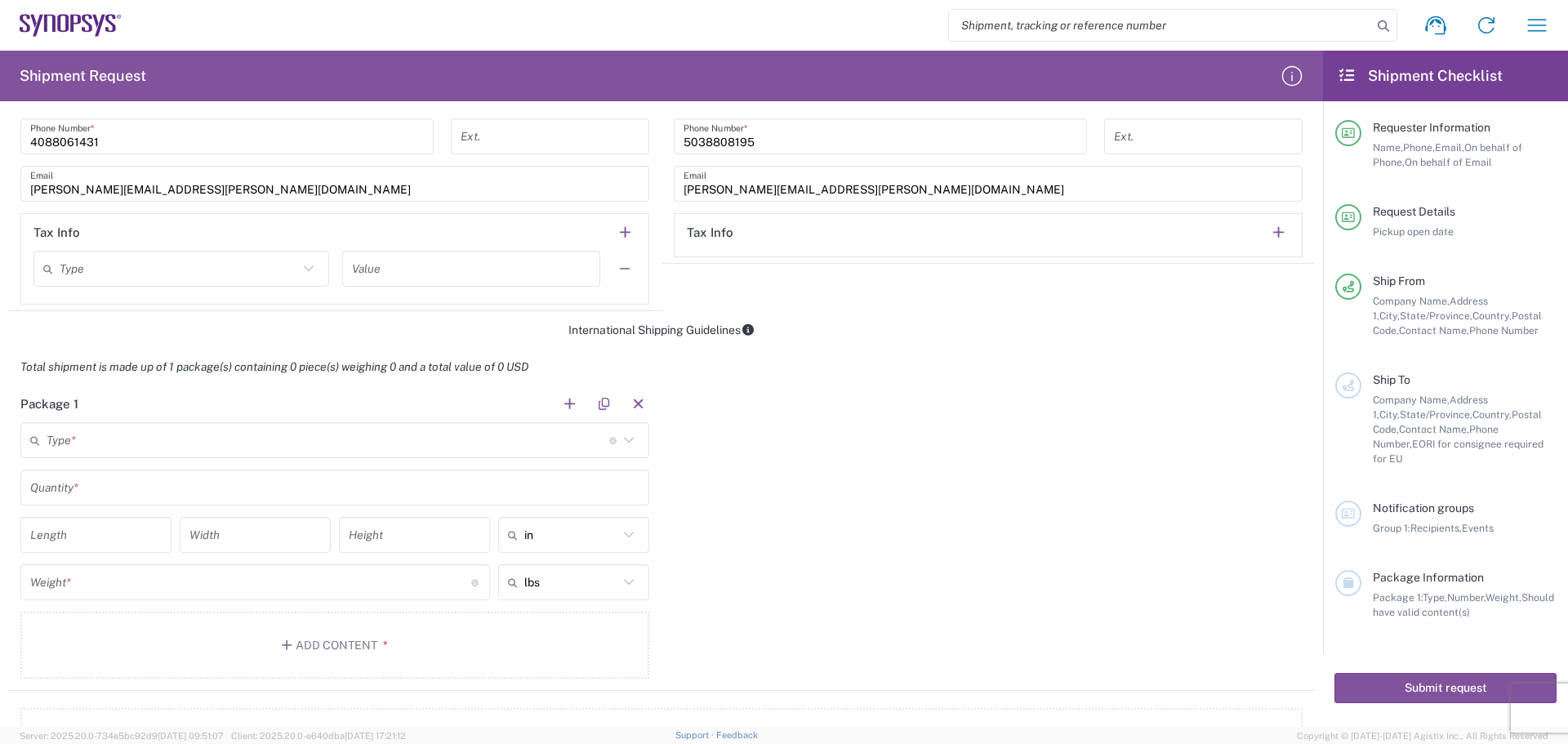
click at [49, 440] on input "text" at bounding box center [327, 440] width 563 height 28
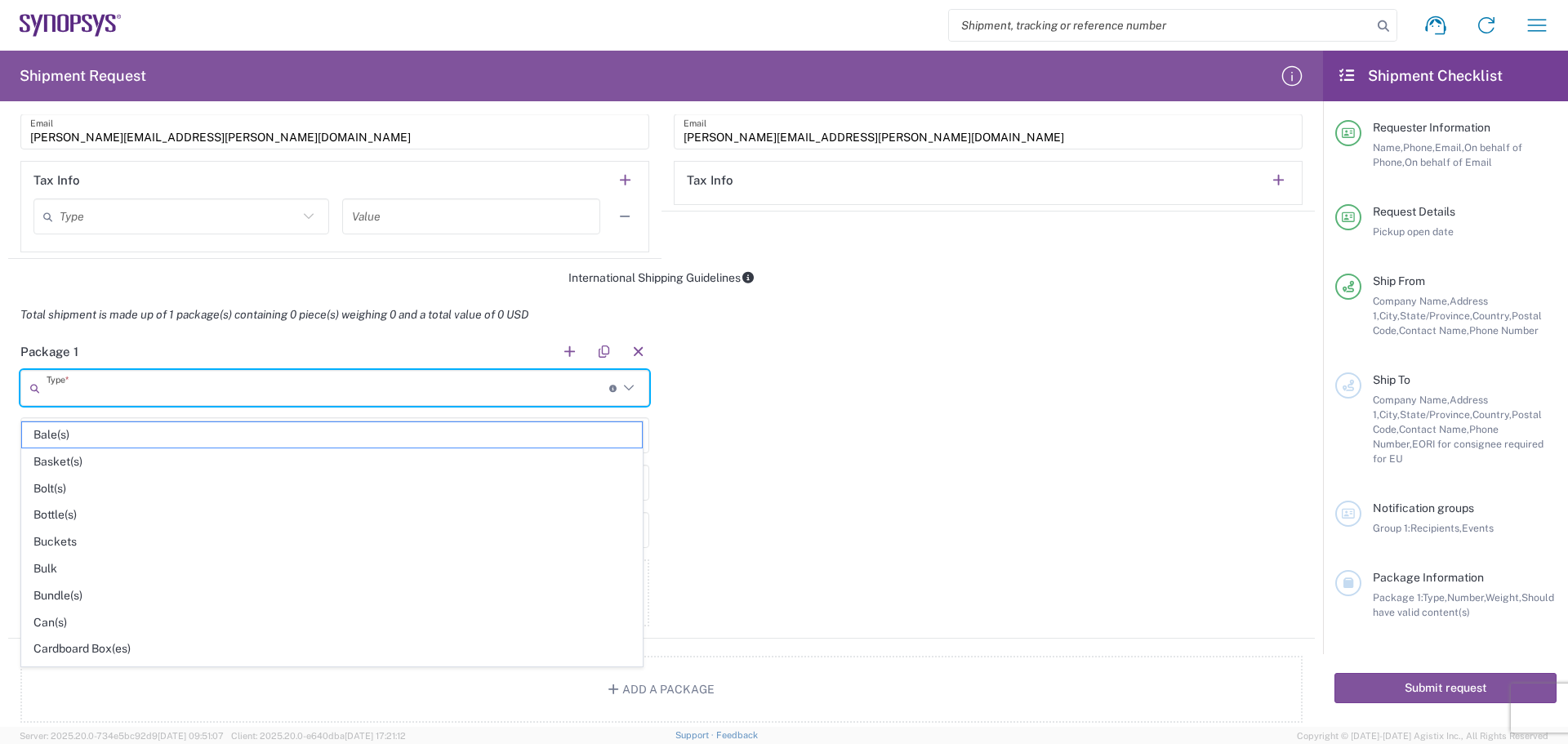
scroll to position [1144, 0]
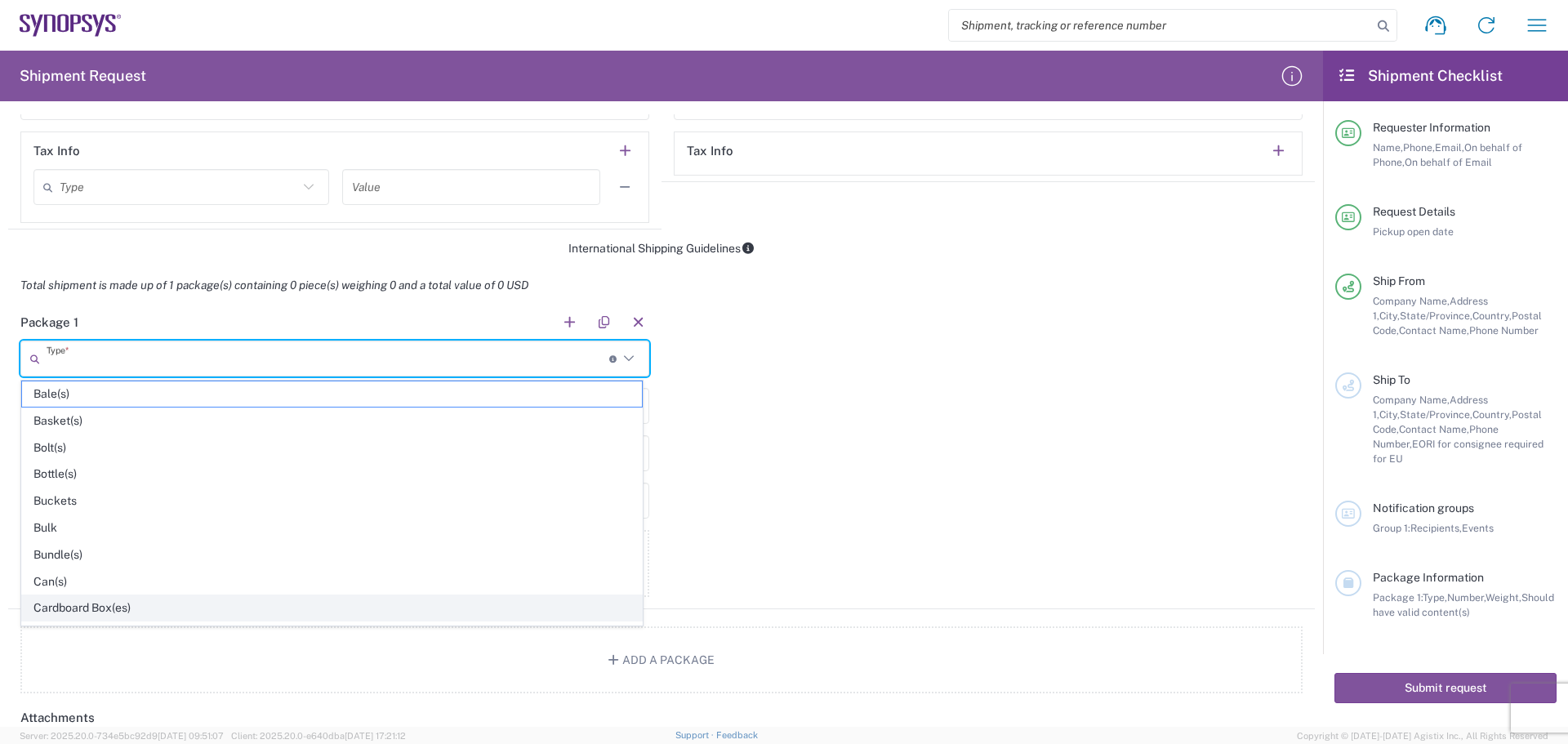
click at [177, 610] on span "Cardboard Box(es)" at bounding box center [332, 608] width 620 height 25
type input "Cardboard Box(es)"
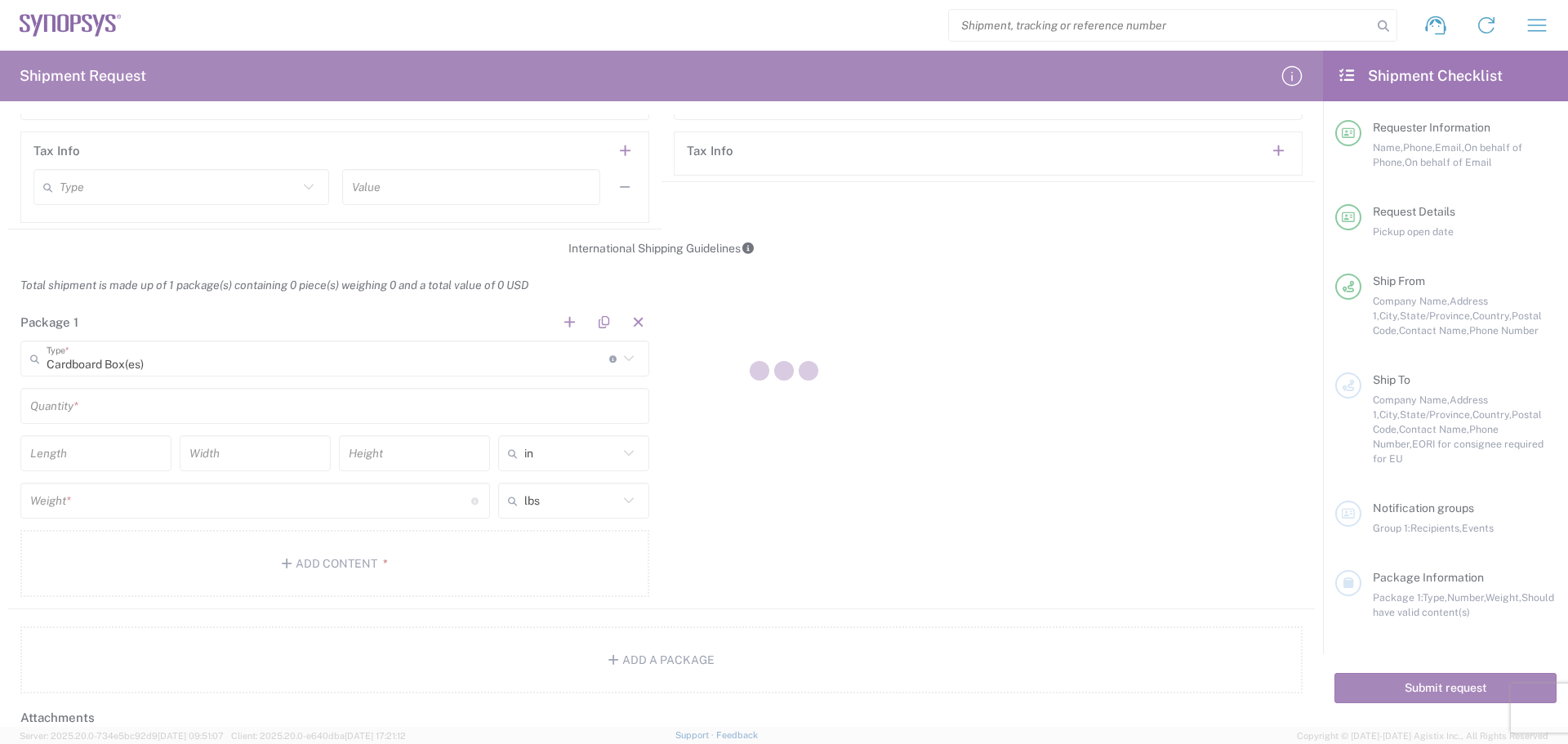
click at [100, 406] on div at bounding box center [784, 372] width 1568 height 744
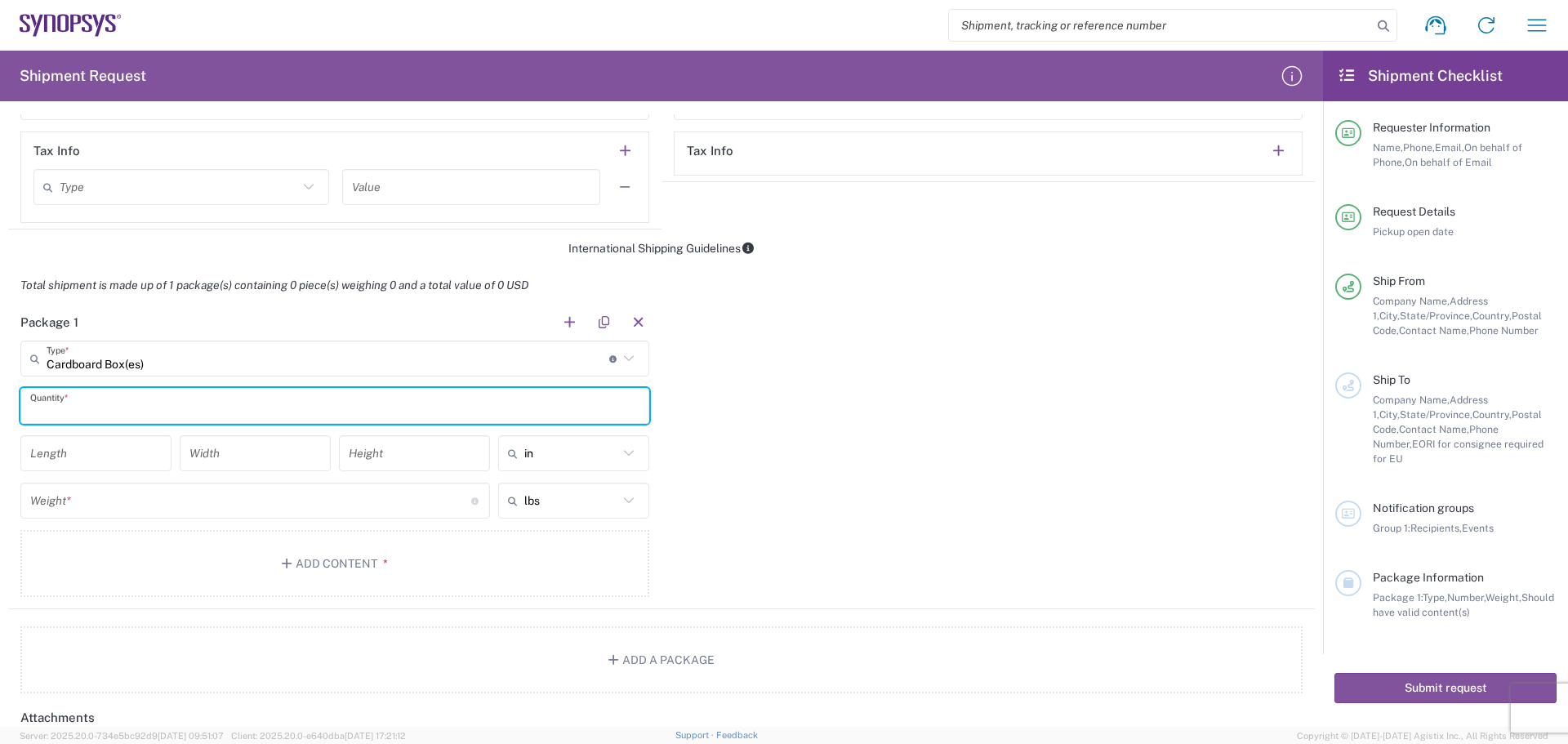
click at [108, 412] on input "text" at bounding box center [335, 406] width 609 height 28
type input "1"
click at [79, 457] on input "number" at bounding box center [95, 453] width 132 height 28
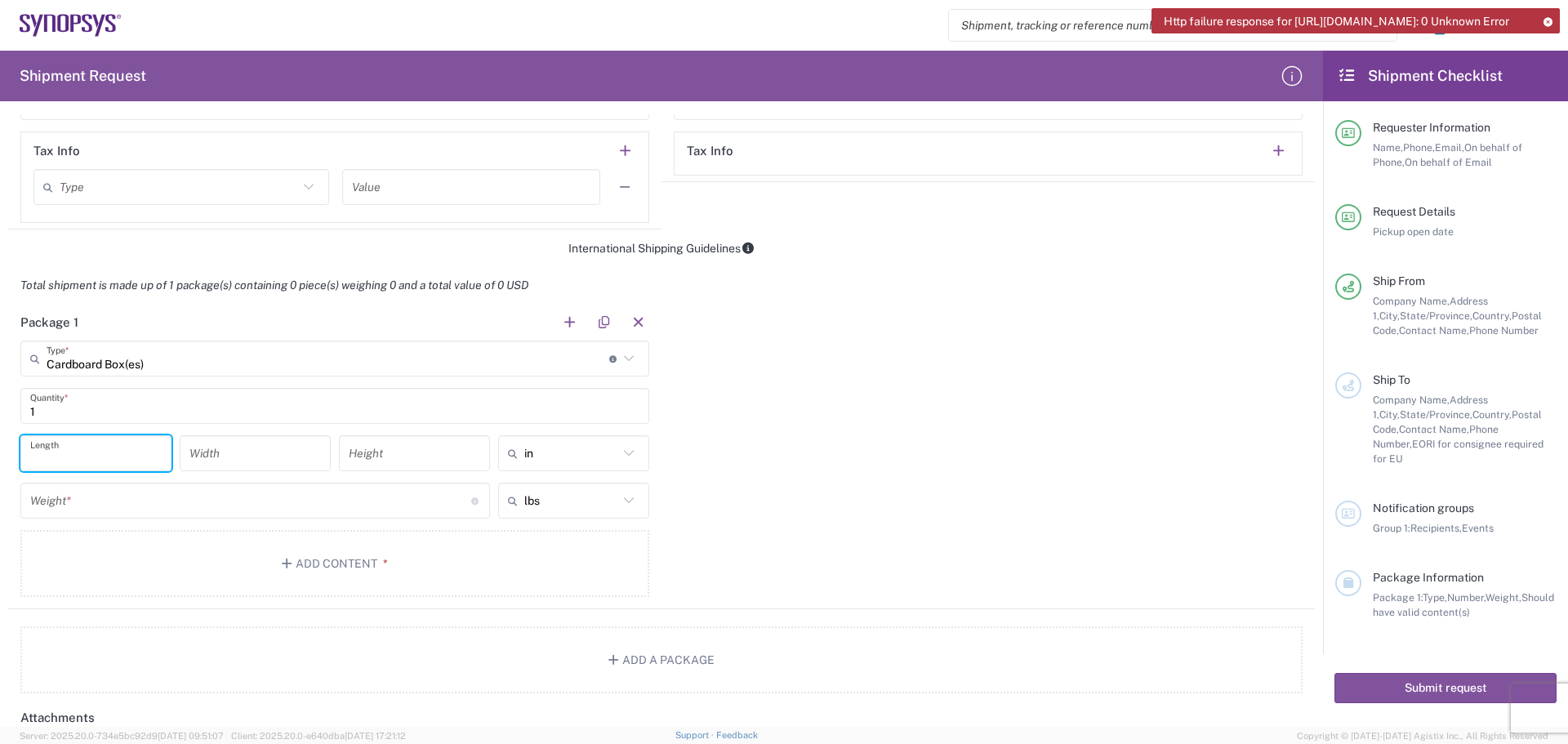
click at [618, 452] on icon at bounding box center [628, 453] width 21 height 21
click at [620, 514] on span "cm" at bounding box center [567, 516] width 146 height 25
type input "cm"
click at [130, 453] on input "number" at bounding box center [95, 453] width 132 height 28
type input "29"
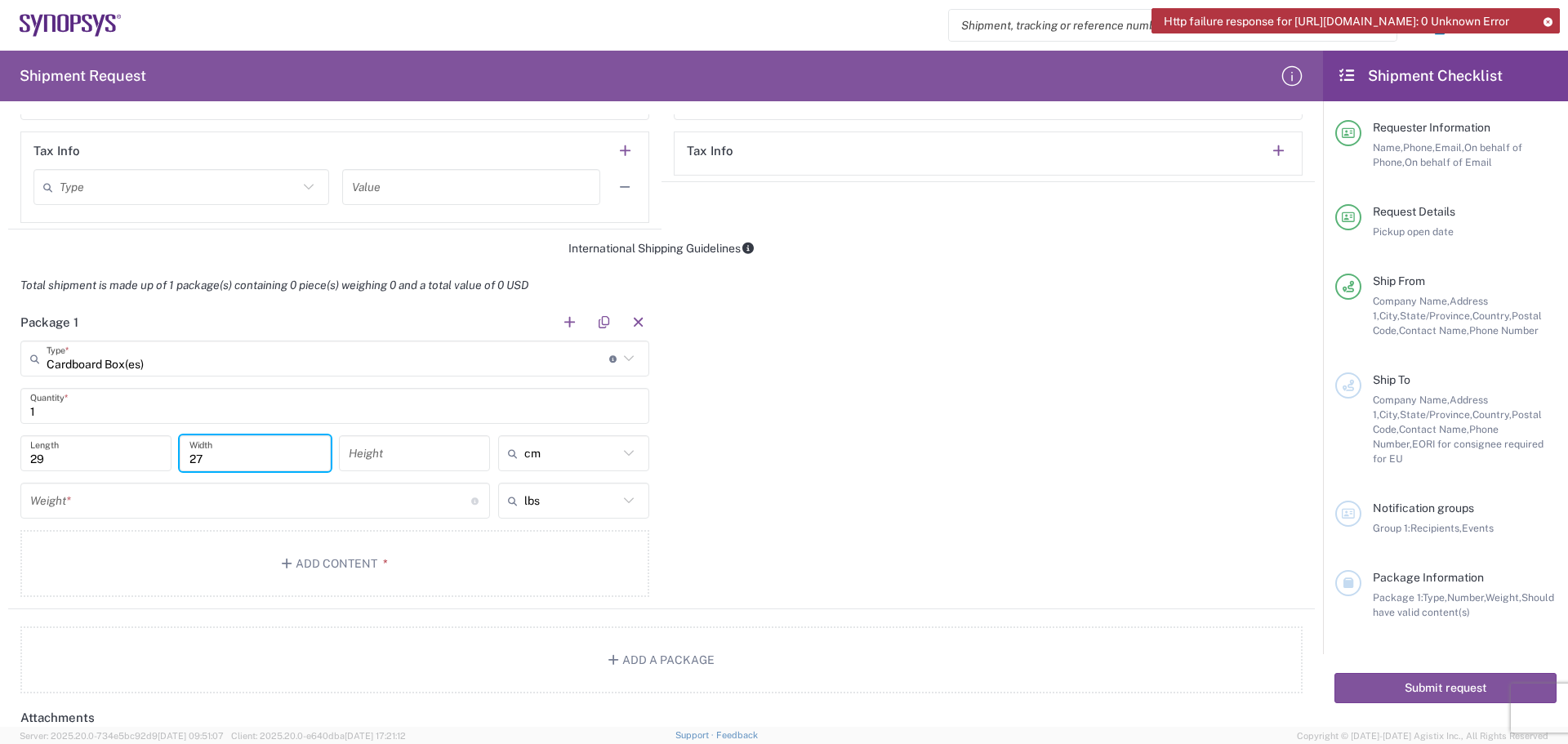
type input "27"
type input "24"
click at [202, 502] on input "number" at bounding box center [250, 500] width 441 height 28
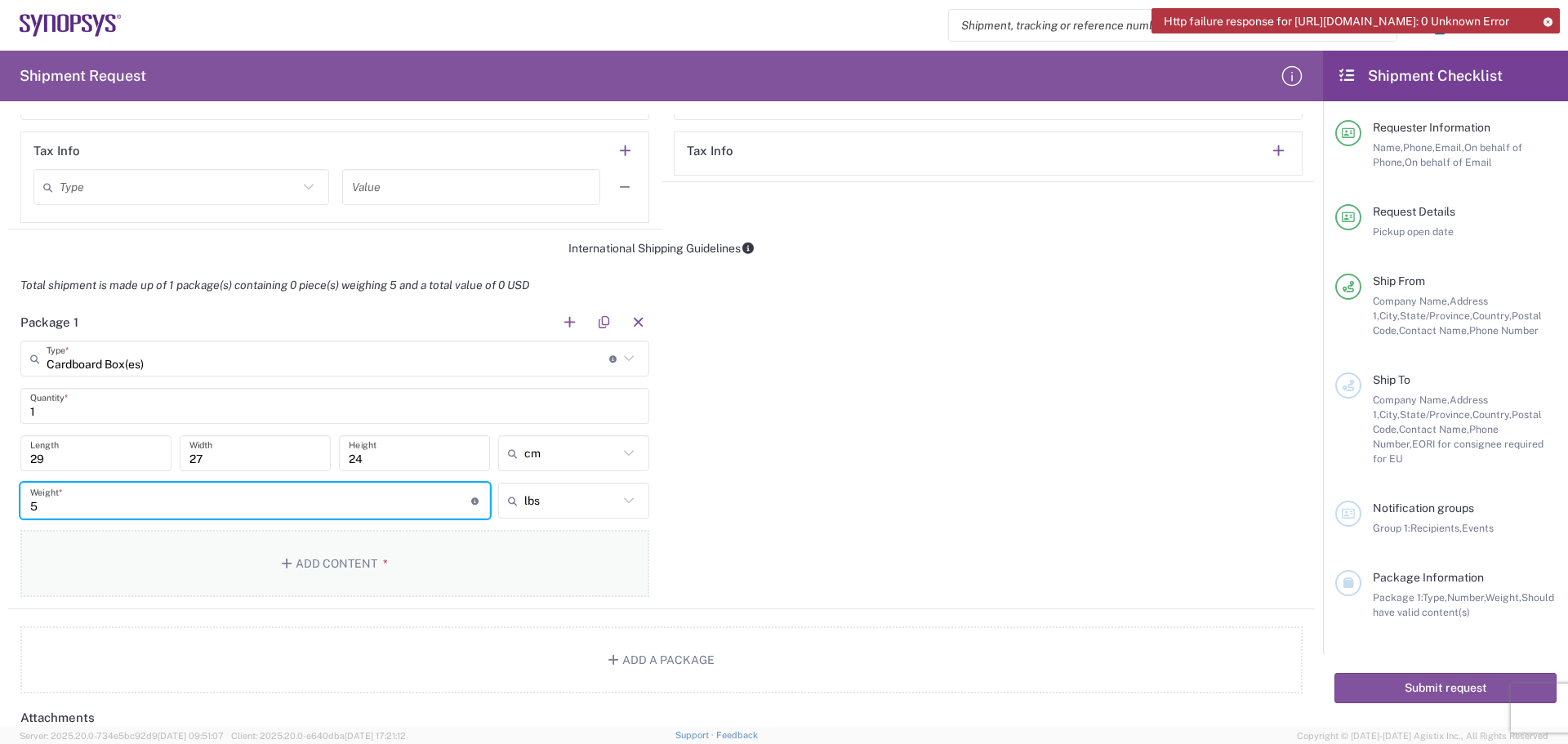
type input "5"
click at [381, 573] on button "Add Content *" at bounding box center [335, 564] width 629 height 67
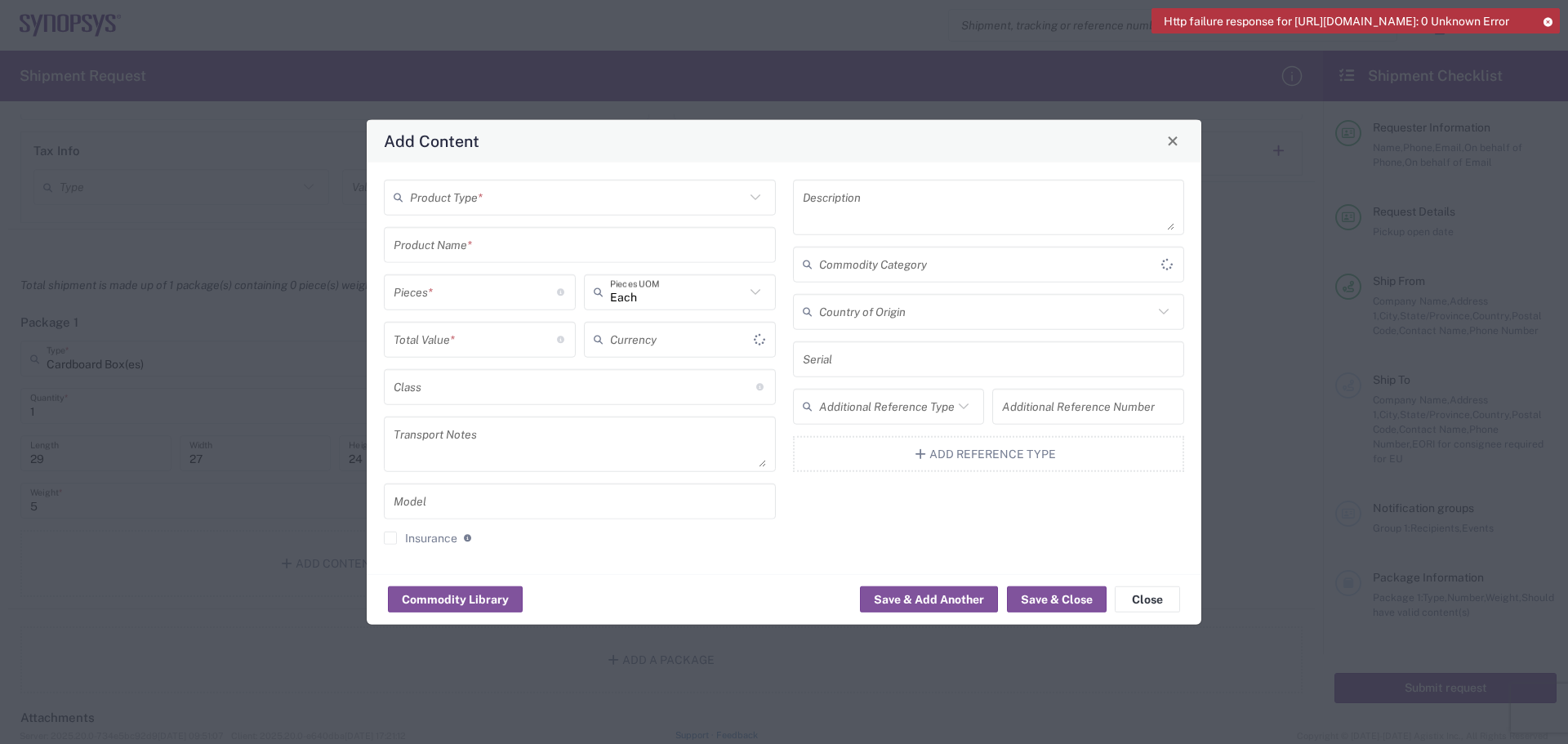
type input "US Dollar"
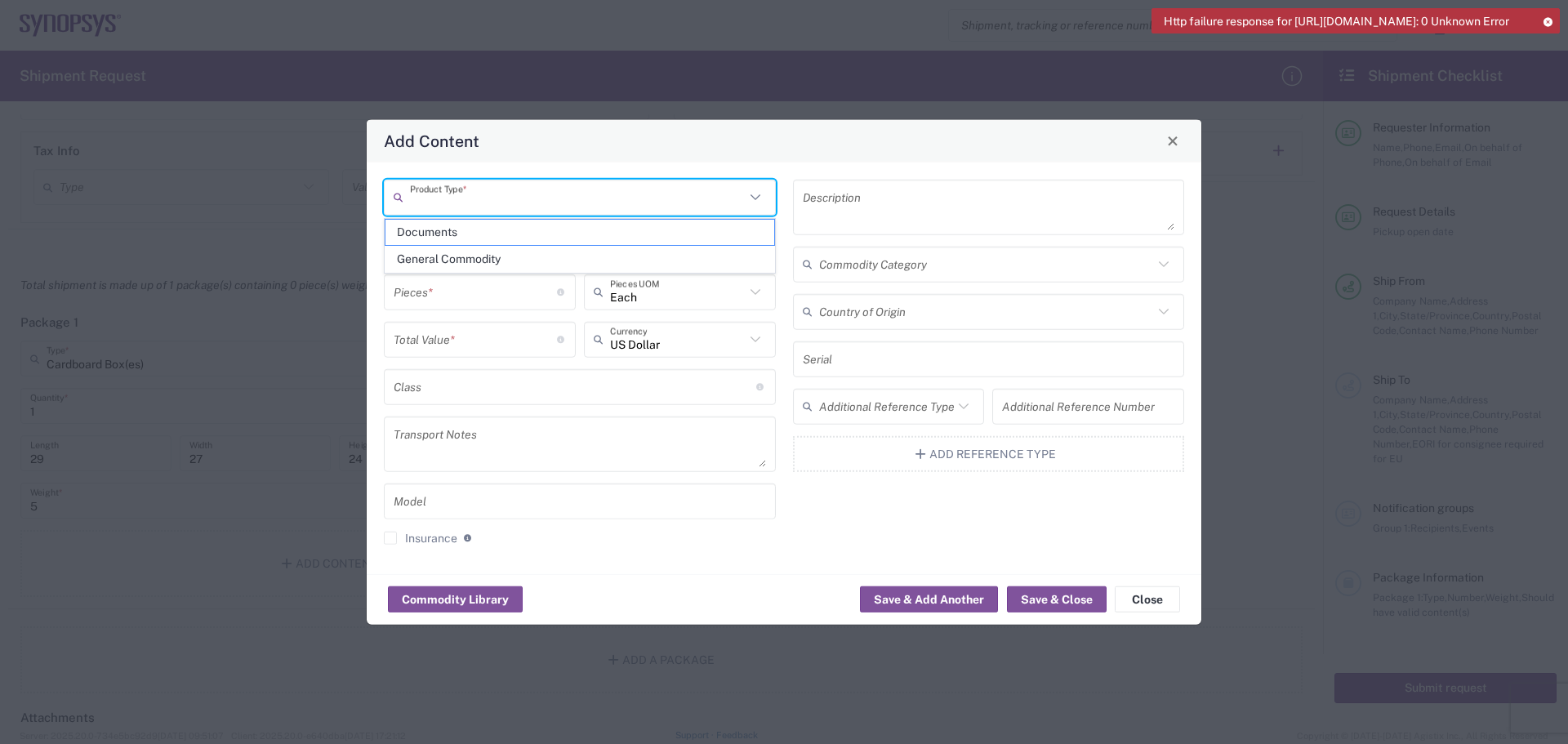
click at [451, 201] on input "text" at bounding box center [577, 196] width 335 height 28
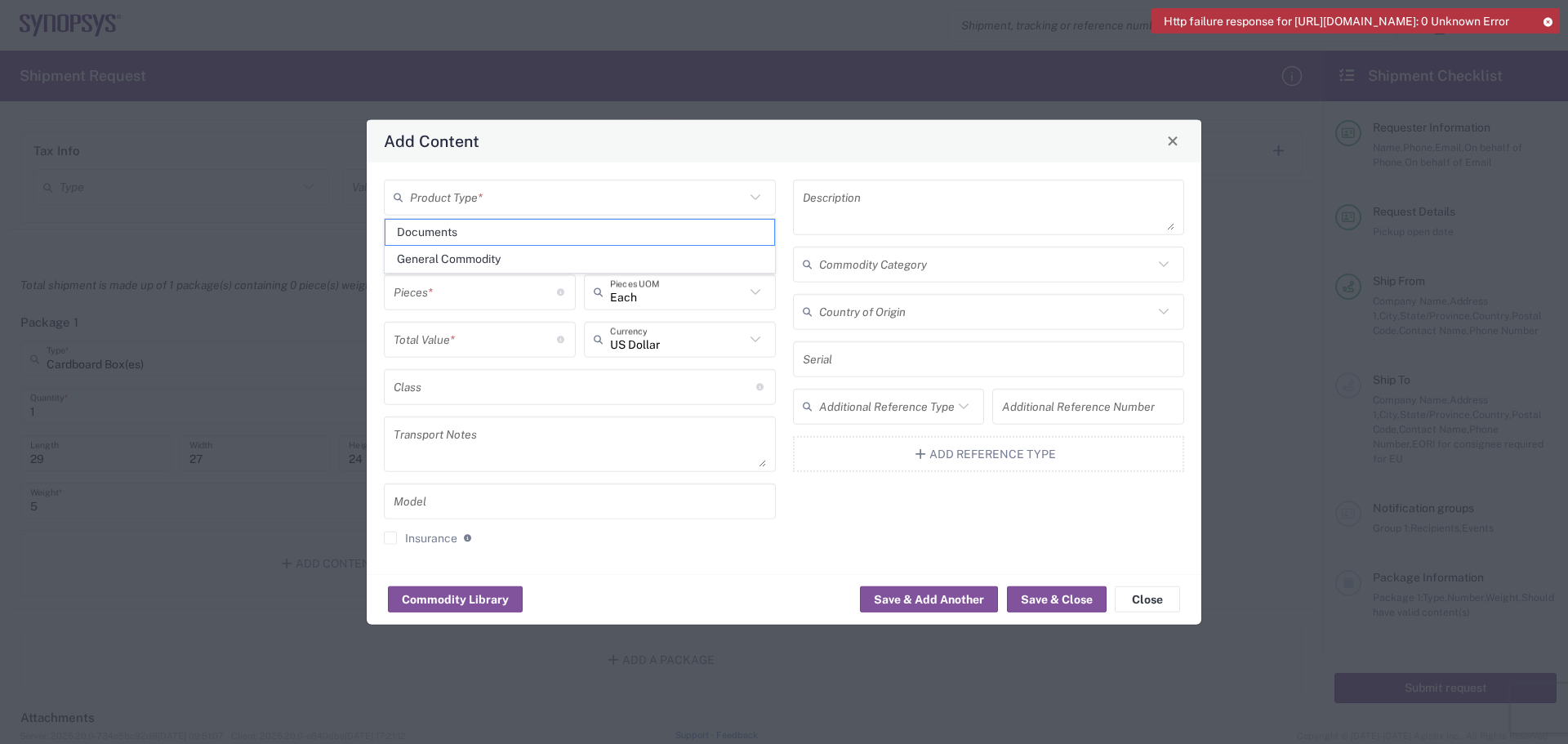
click at [479, 261] on span "General Commodity" at bounding box center [580, 259] width 389 height 25
type input "General Commodity"
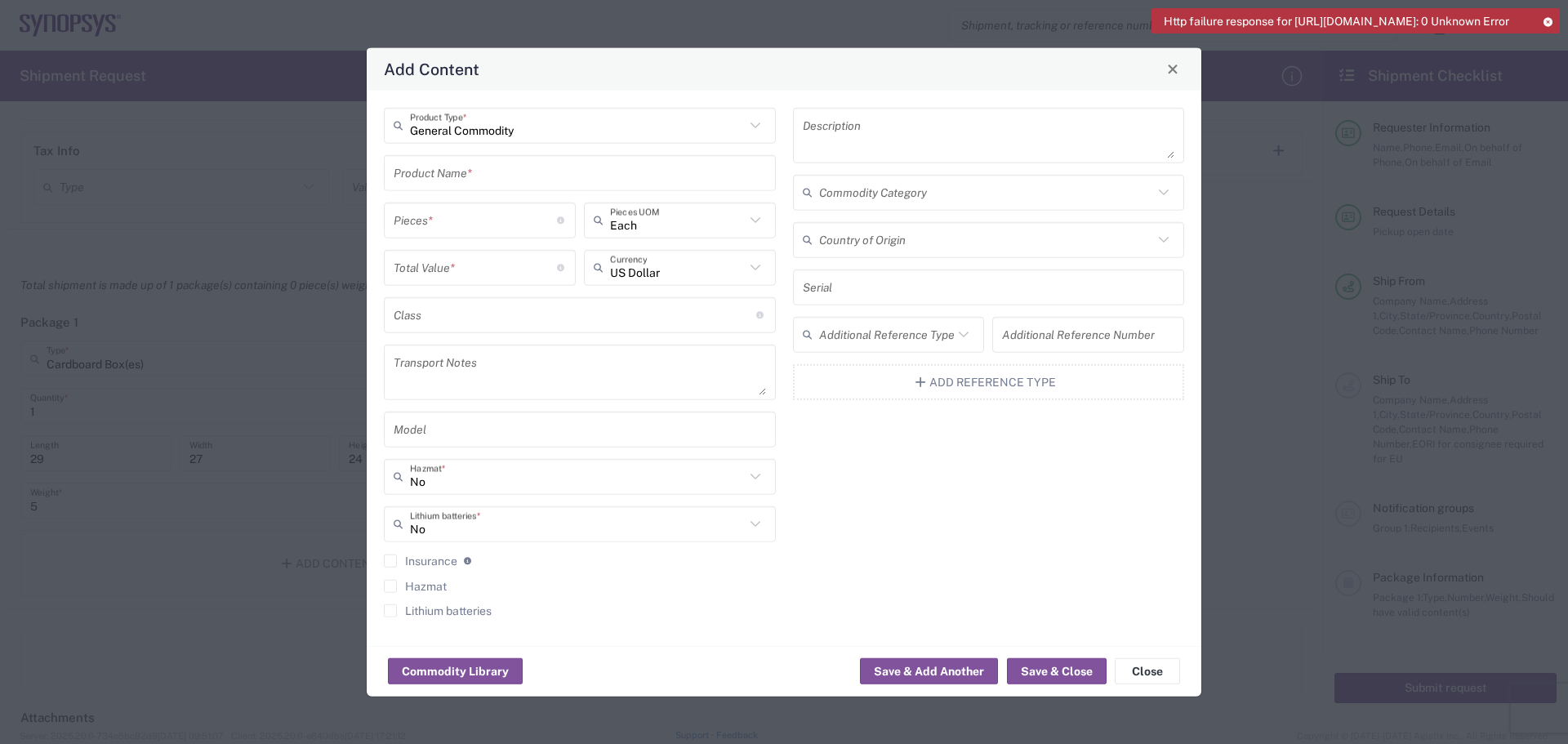
click at [485, 175] on input "text" at bounding box center [580, 172] width 373 height 28
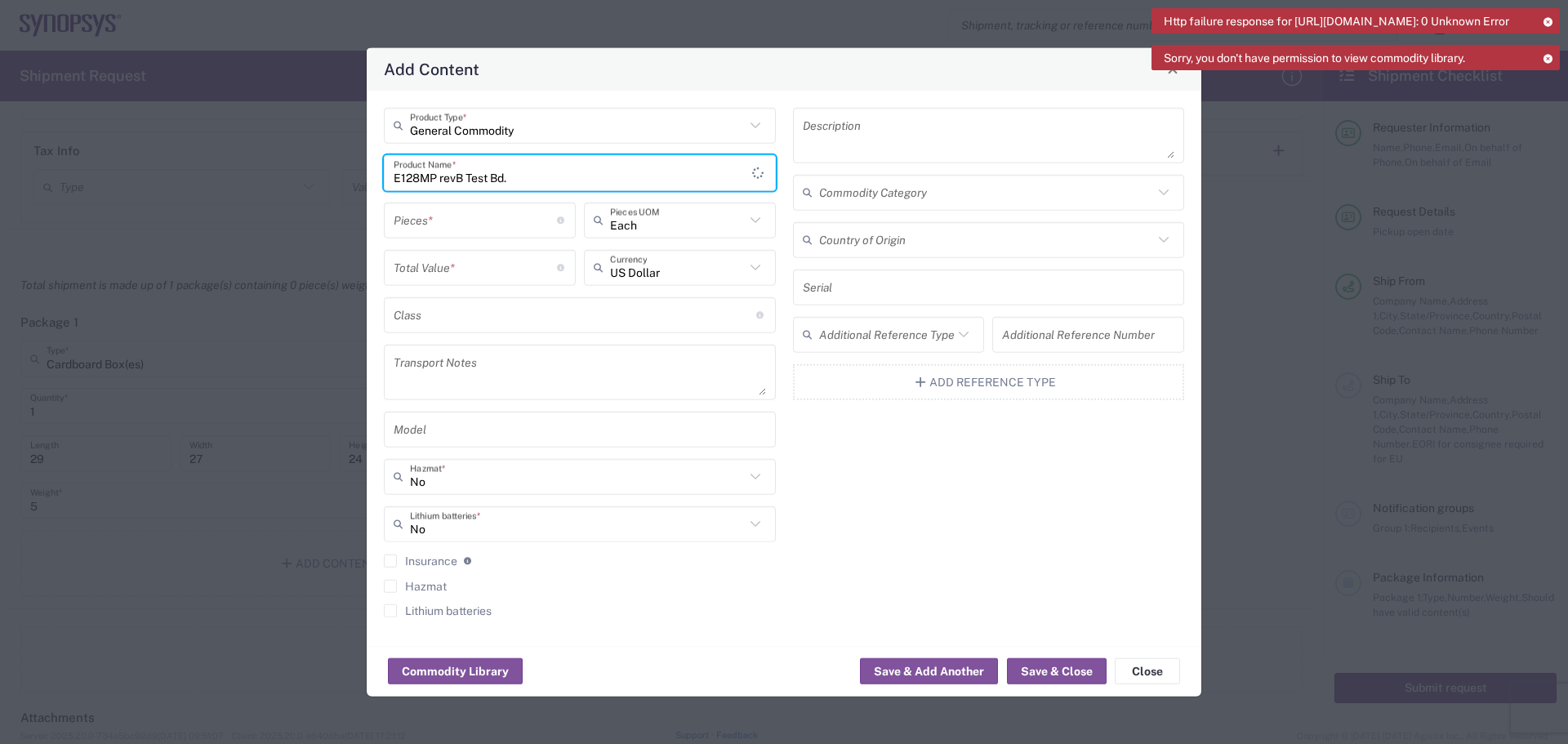
type input "E128MP revB Test Bd."
click at [445, 224] on input "number" at bounding box center [475, 219] width 164 height 28
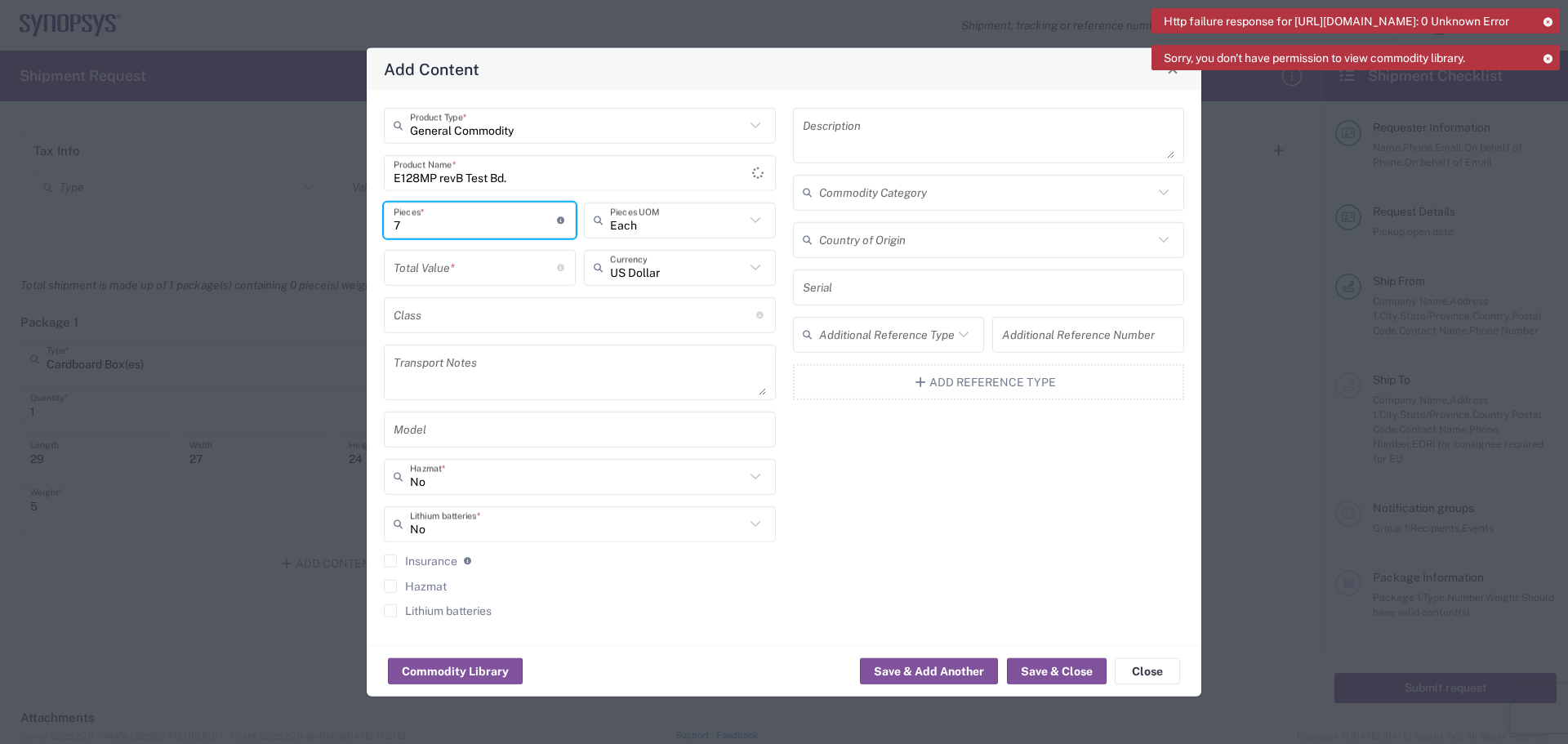
type input "7"
click at [420, 261] on input "number" at bounding box center [475, 266] width 164 height 28
type input "14000"
click at [1158, 242] on icon at bounding box center [1163, 239] width 21 height 21
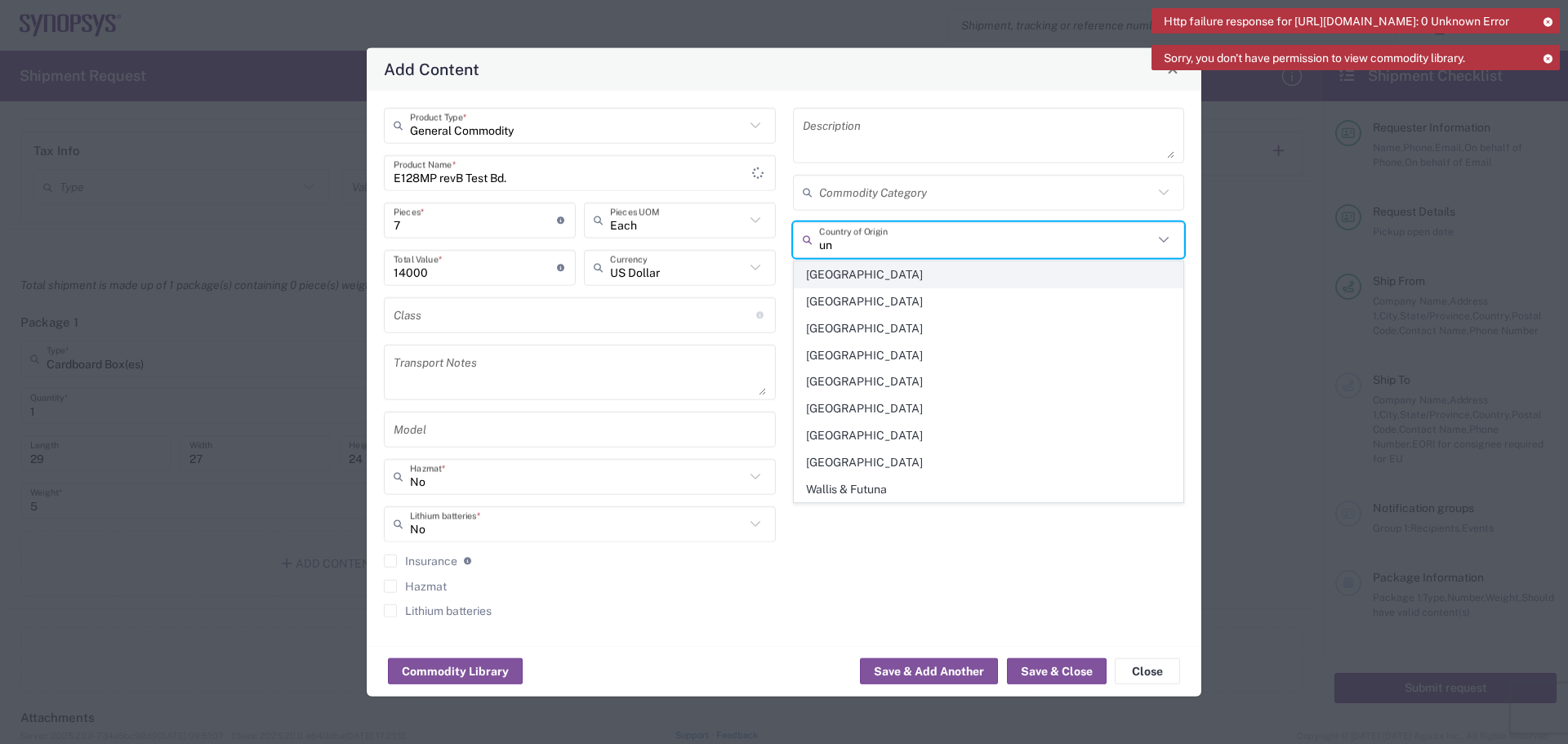
type input "[GEOGRAPHIC_DATA]"
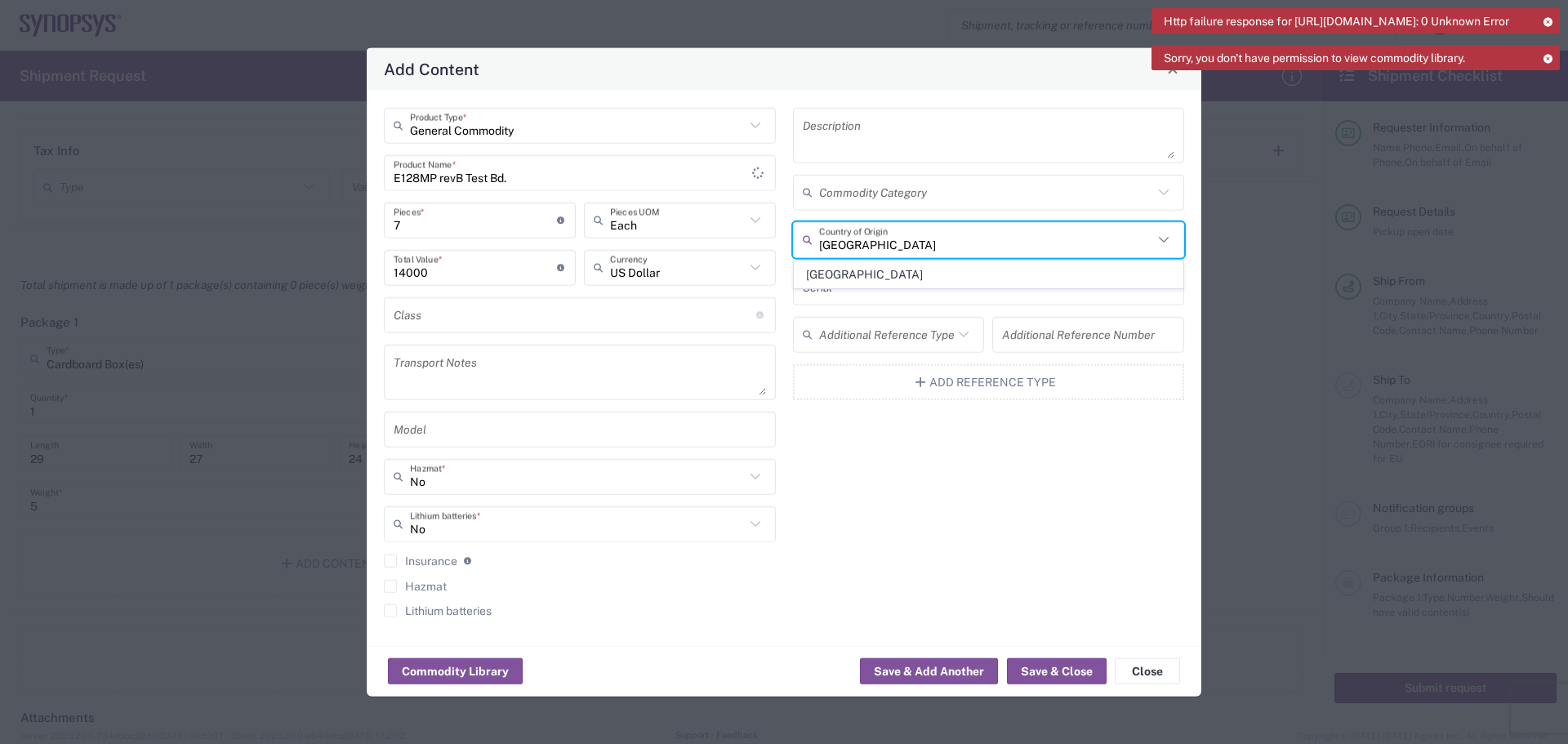
click at [941, 274] on span "[GEOGRAPHIC_DATA]" at bounding box center [989, 275] width 389 height 25
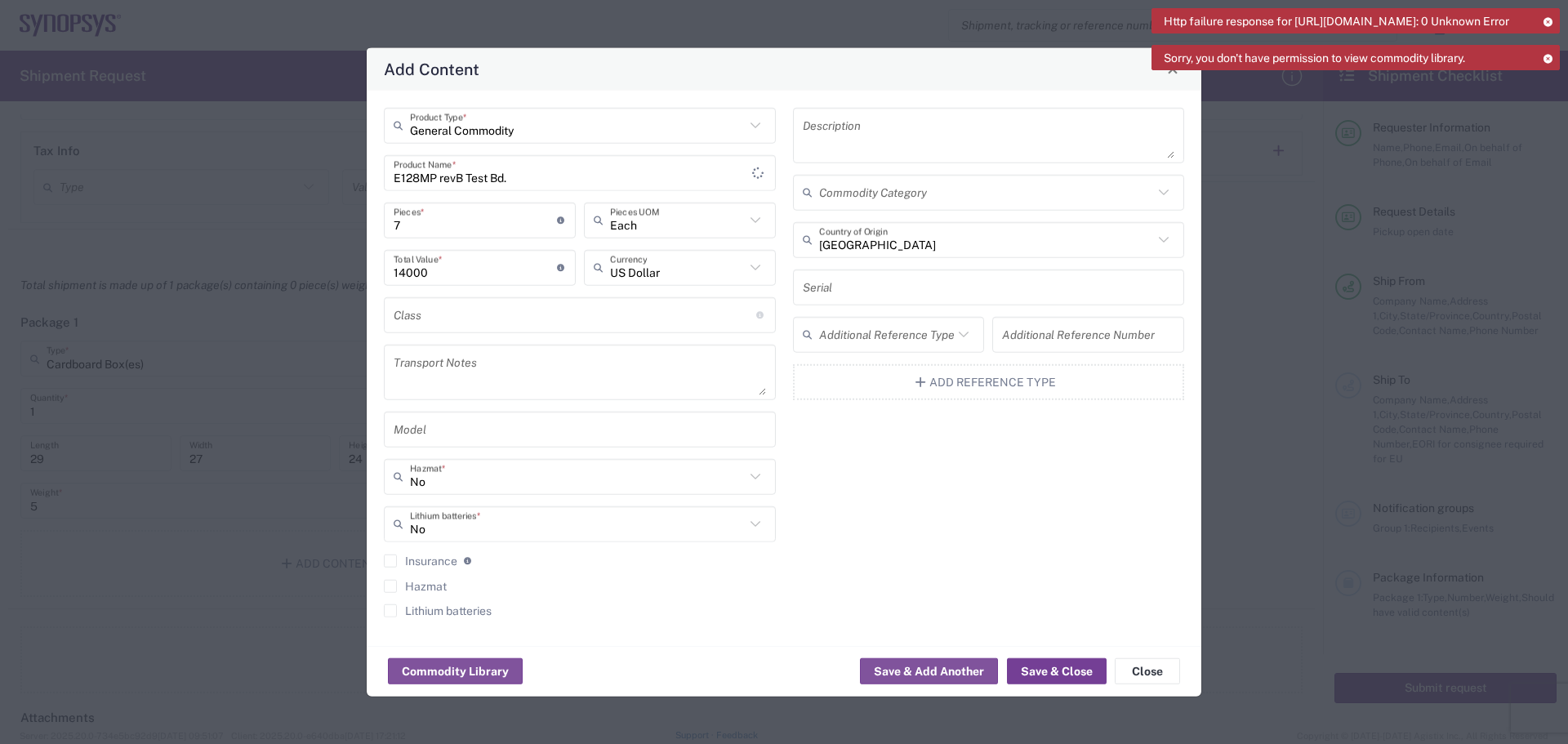
click at [1049, 674] on button "Save & Close" at bounding box center [1057, 671] width 100 height 26
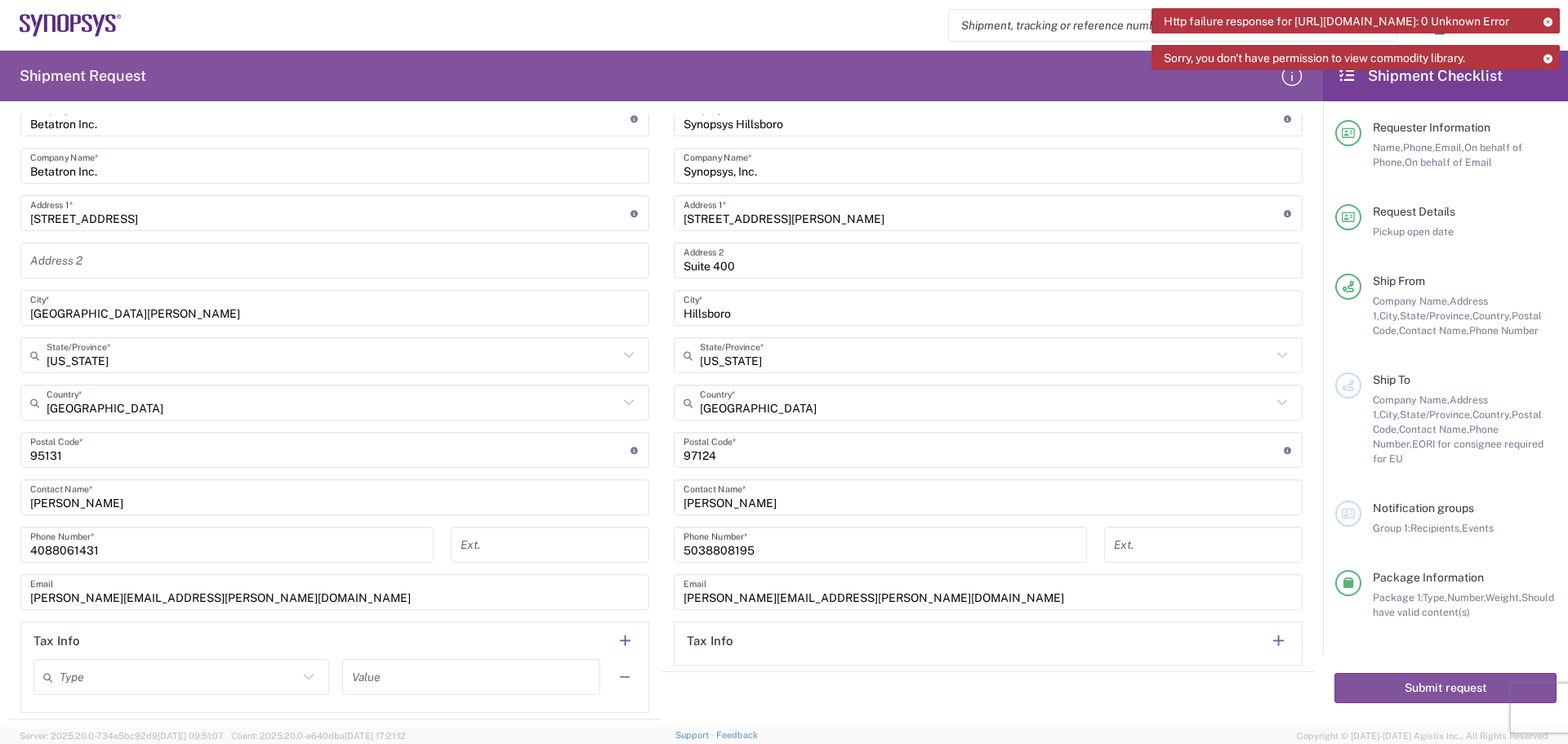
scroll to position [899, 0]
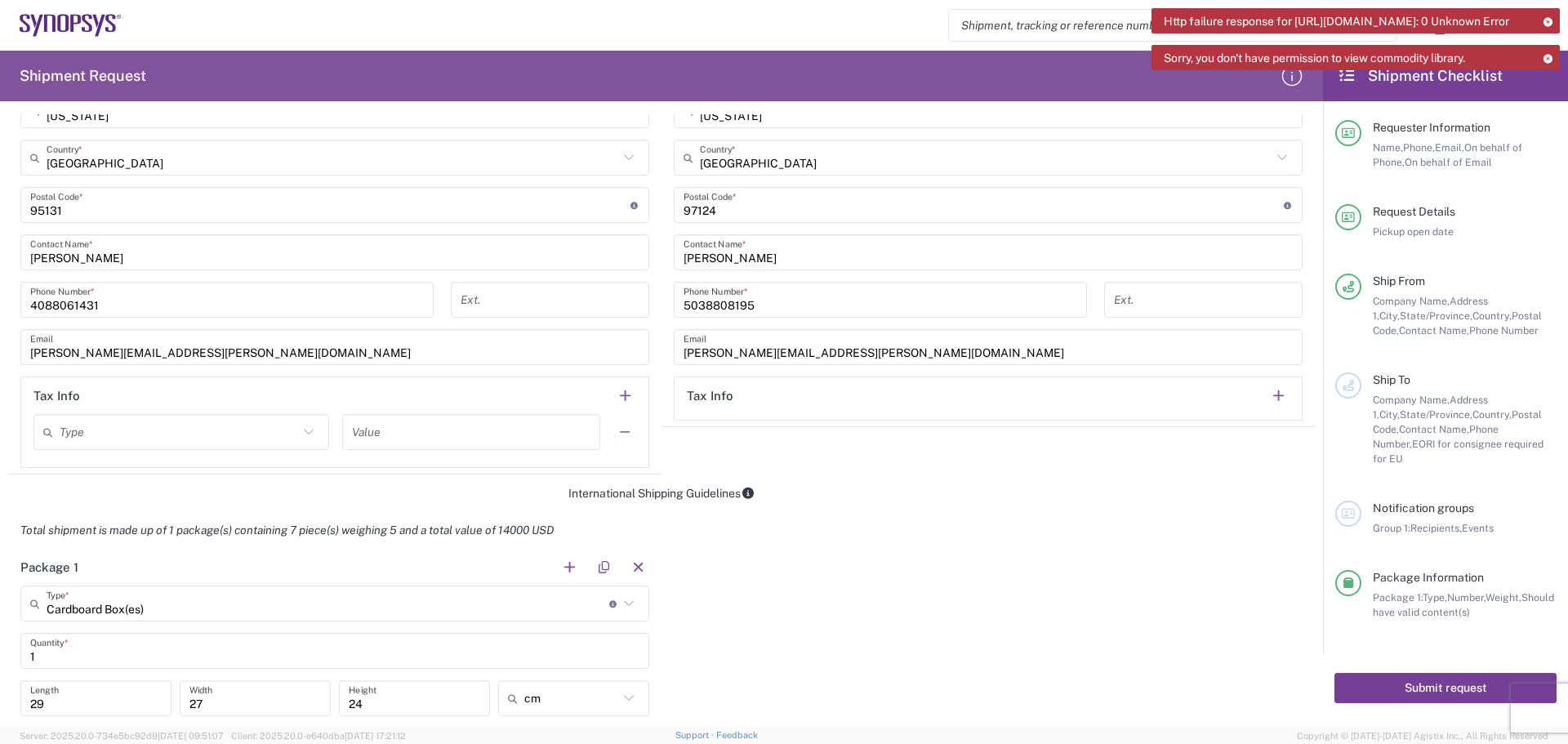
click at [1445, 683] on button "Submit request" at bounding box center [1445, 688] width 222 height 30
